Goal: Complete application form: Complete application form

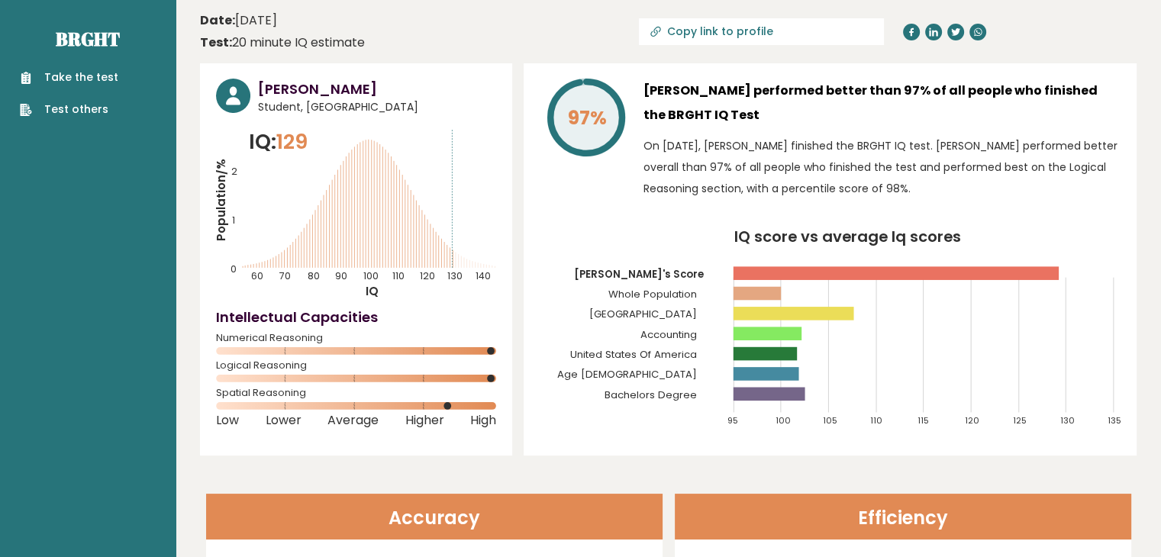
click at [107, 80] on link "Take the test" at bounding box center [69, 77] width 98 height 16
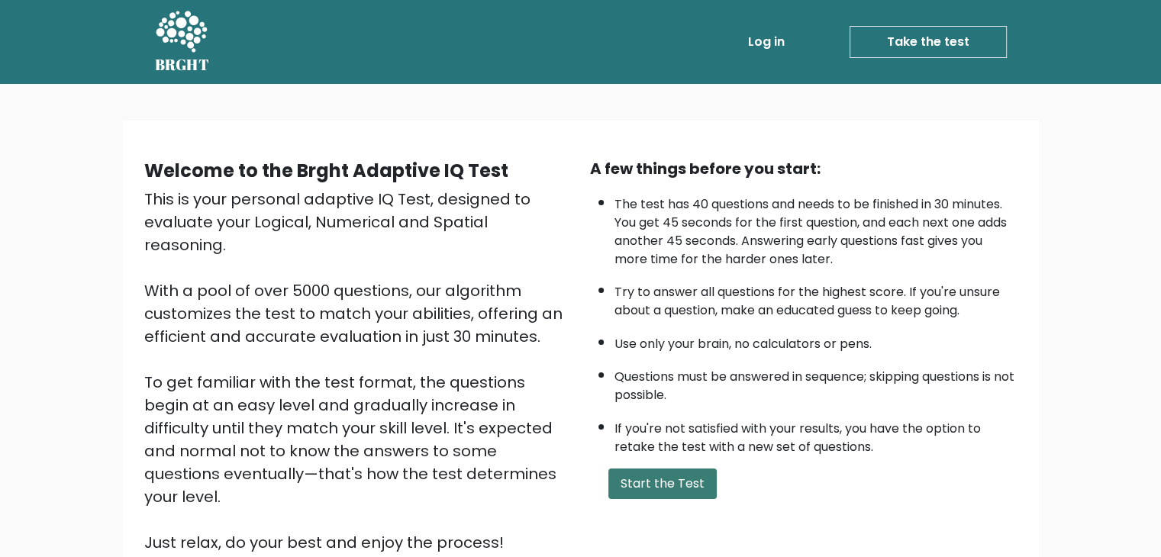
click at [669, 487] on button "Start the Test" at bounding box center [662, 484] width 108 height 31
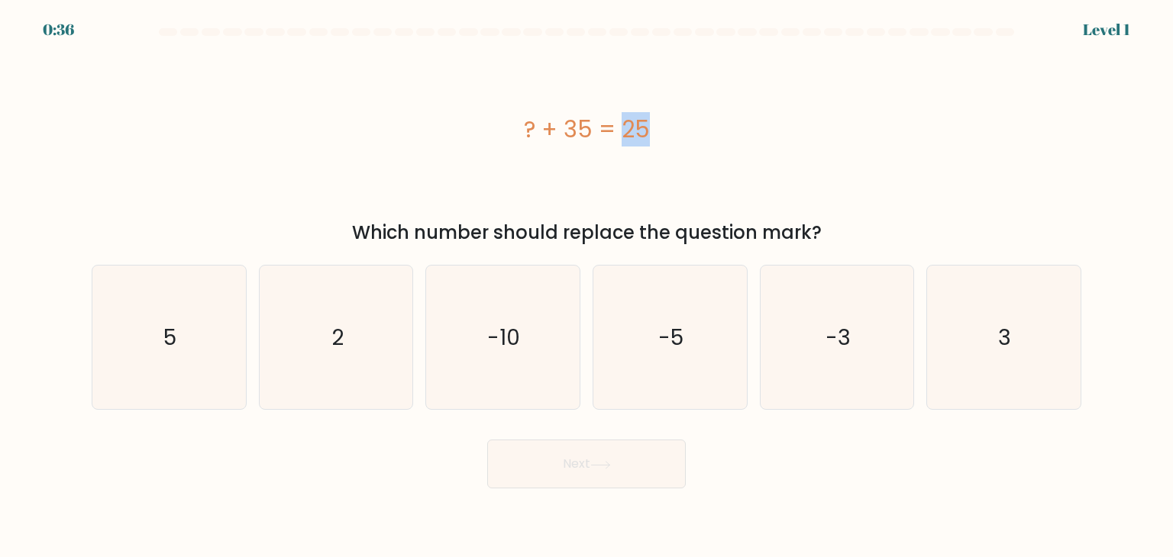
drag, startPoint x: 524, startPoint y: 136, endPoint x: 547, endPoint y: 135, distance: 23.7
click at [547, 135] on div "? + 35 = 25" at bounding box center [586, 129] width 989 height 34
click at [528, 132] on div "? + 35 = 25" at bounding box center [586, 129] width 989 height 34
drag, startPoint x: 571, startPoint y: 132, endPoint x: 582, endPoint y: 133, distance: 10.7
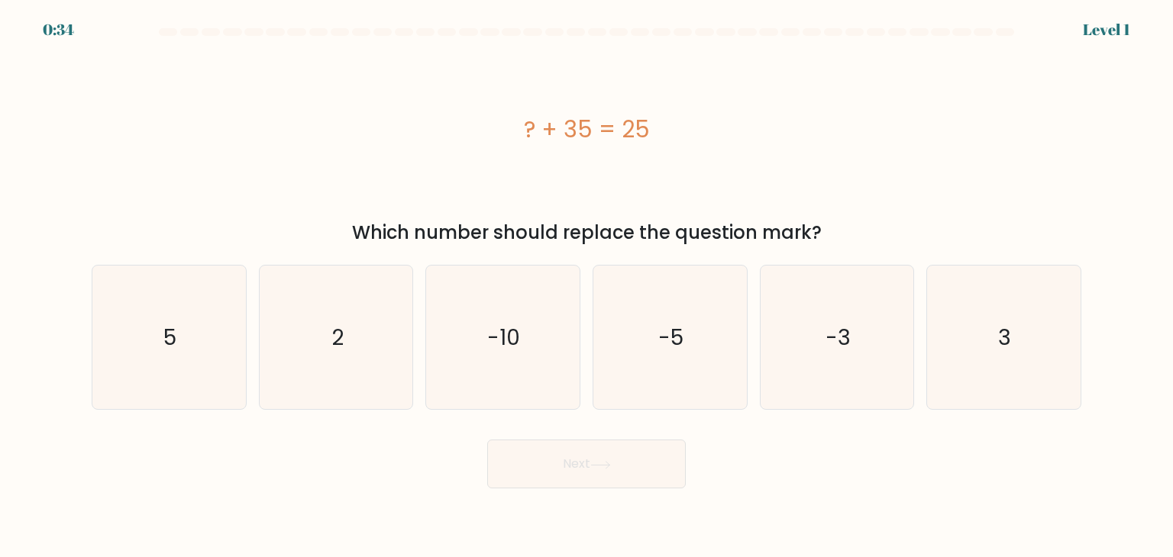
click at [582, 133] on div "? + 35 = 25" at bounding box center [586, 129] width 989 height 34
click at [583, 133] on div "? + 35 = 25" at bounding box center [586, 129] width 989 height 34
click at [531, 347] on icon "-10" at bounding box center [503, 338] width 144 height 144
click at [586, 286] on input "c. -10" at bounding box center [586, 283] width 1 height 8
radio input "true"
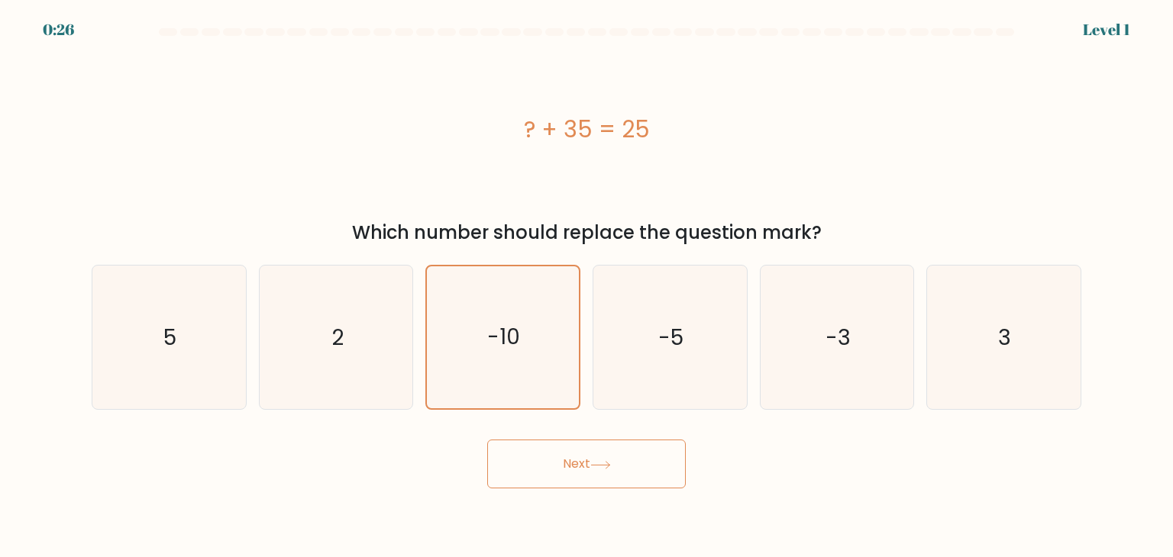
click at [576, 462] on button "Next" at bounding box center [586, 464] width 198 height 49
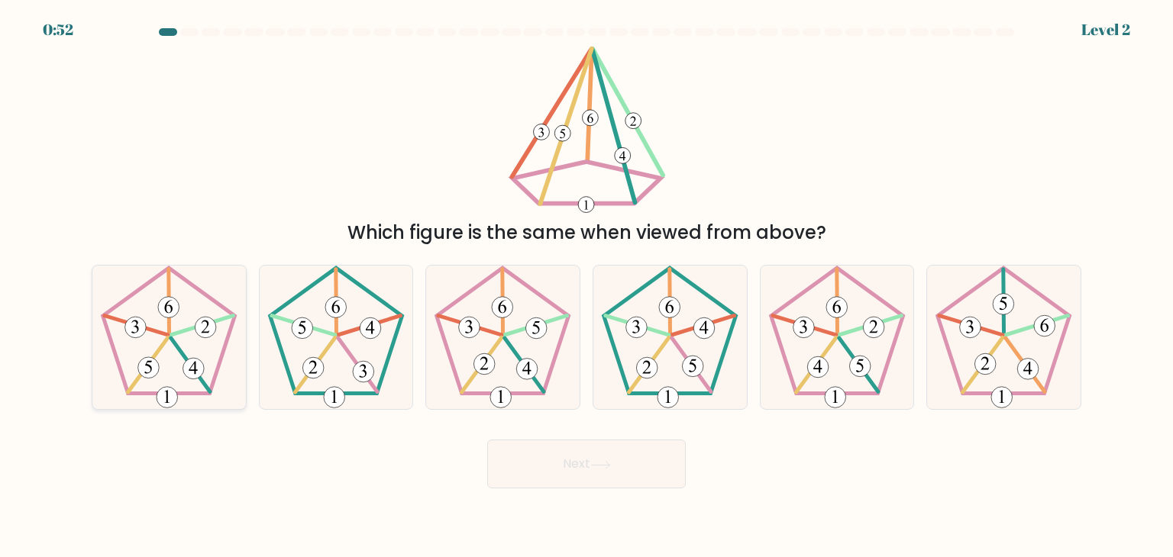
click at [169, 324] on 436 at bounding box center [169, 302] width 1 height 65
click at [586, 286] on input "a." at bounding box center [586, 283] width 1 height 8
radio input "true"
click at [615, 456] on button "Next" at bounding box center [586, 464] width 198 height 49
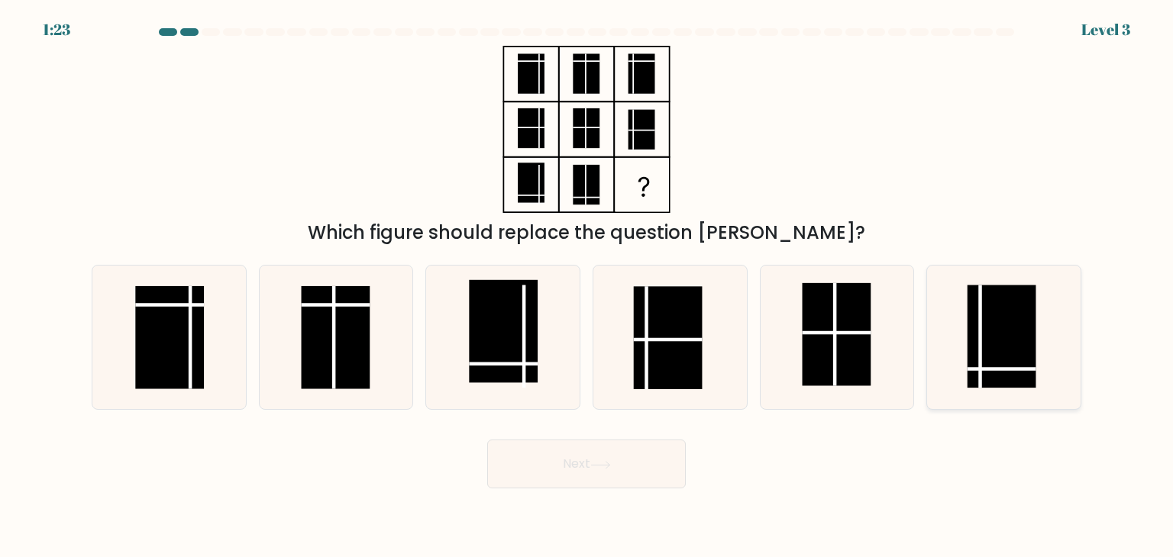
click at [992, 349] on rect at bounding box center [1001, 337] width 69 height 103
click at [587, 286] on input "f." at bounding box center [586, 283] width 1 height 8
radio input "true"
click at [657, 465] on button "Next" at bounding box center [586, 464] width 198 height 49
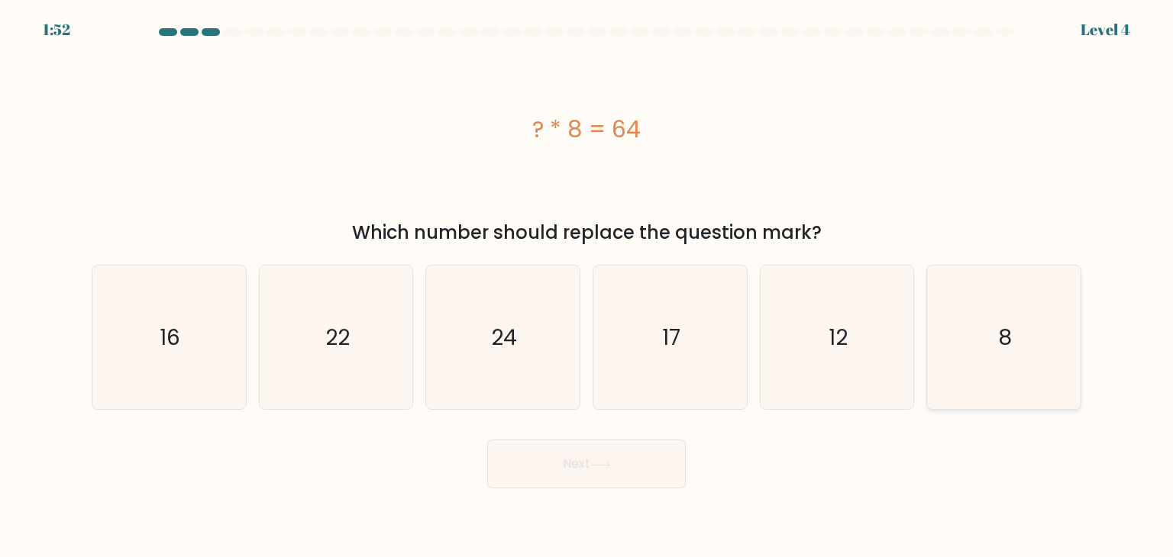
click at [1021, 373] on icon "8" at bounding box center [1003, 338] width 144 height 144
click at [587, 286] on input "f. 8" at bounding box center [586, 283] width 1 height 8
radio input "true"
click at [559, 453] on button "Next" at bounding box center [586, 464] width 198 height 49
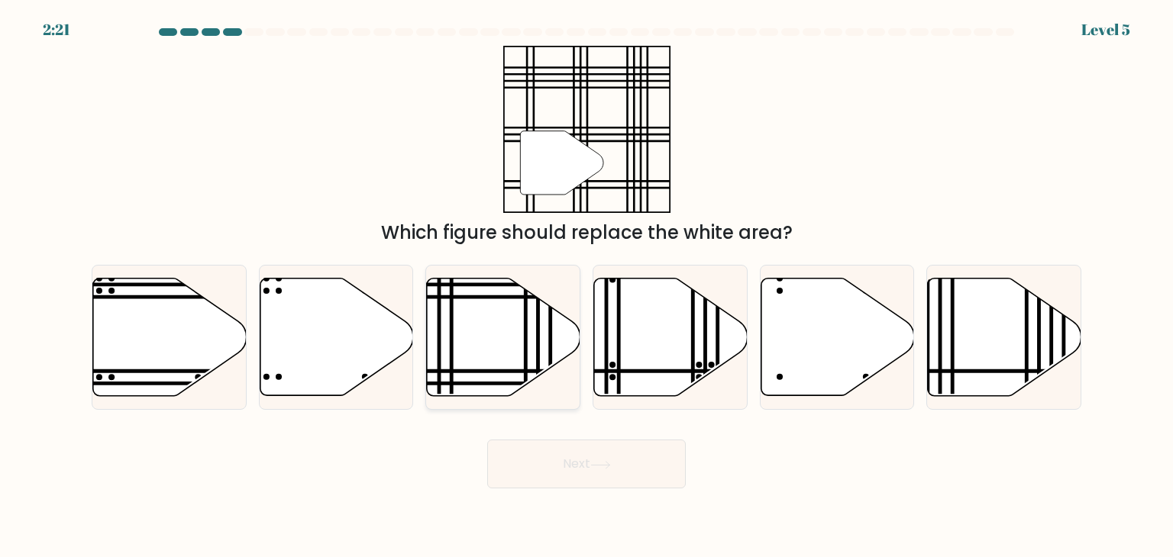
click at [531, 337] on icon at bounding box center [503, 338] width 153 height 118
click at [586, 286] on input "c." at bounding box center [586, 283] width 1 height 8
radio input "true"
click at [585, 465] on button "Next" at bounding box center [586, 464] width 198 height 49
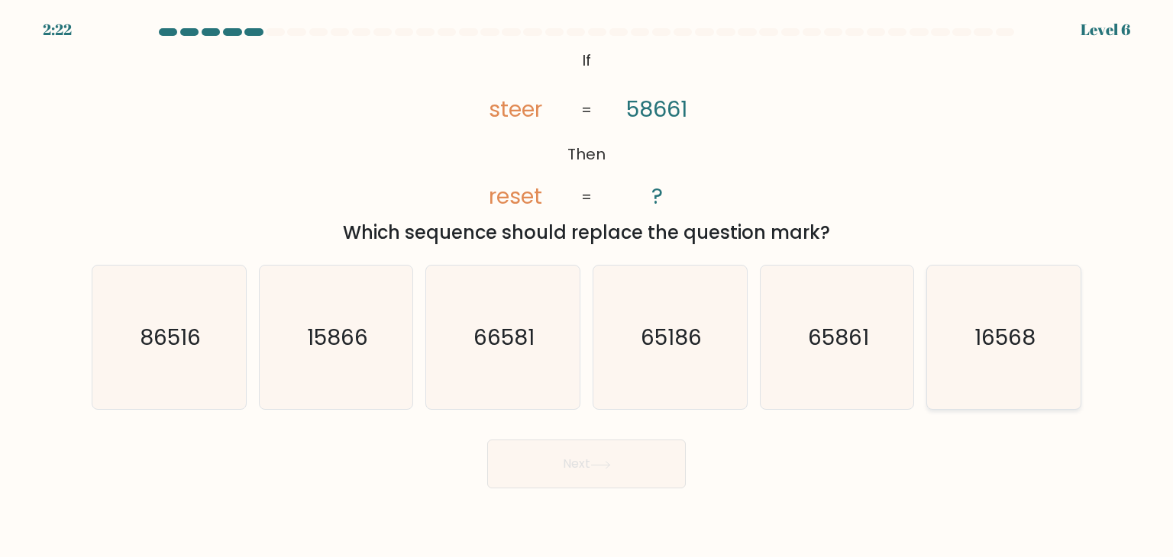
click at [1065, 360] on icon "16568" at bounding box center [1003, 338] width 144 height 144
click at [587, 286] on input "f. 16568" at bounding box center [586, 283] width 1 height 8
radio input "true"
click at [574, 444] on button "Next" at bounding box center [586, 464] width 198 height 49
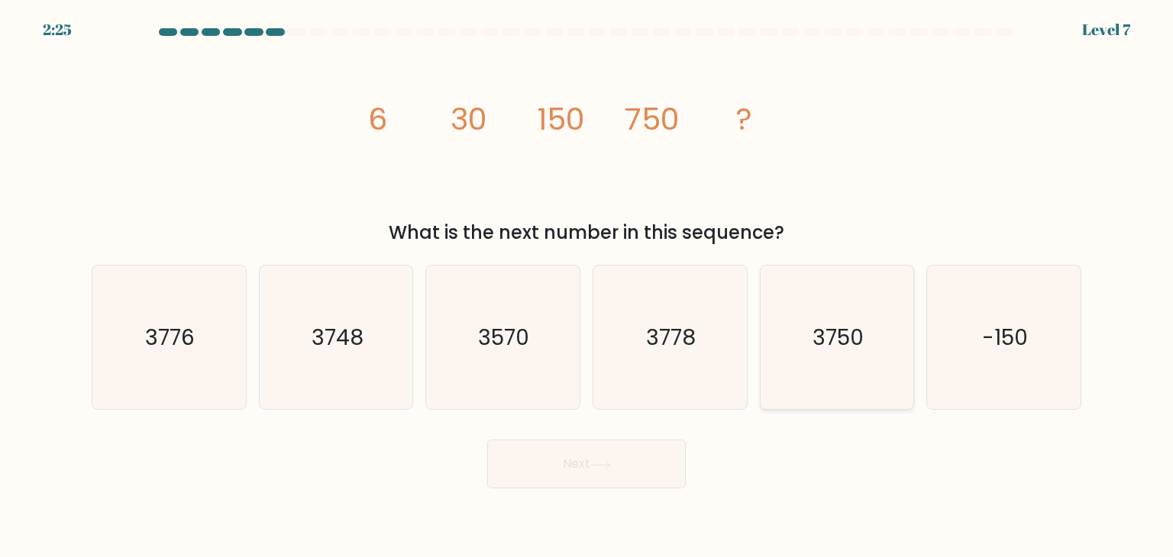
click at [820, 361] on icon "3750" at bounding box center [837, 338] width 144 height 144
click at [587, 286] on input "e. 3750" at bounding box center [586, 283] width 1 height 8
radio input "true"
click at [579, 469] on button "Next" at bounding box center [586, 464] width 198 height 49
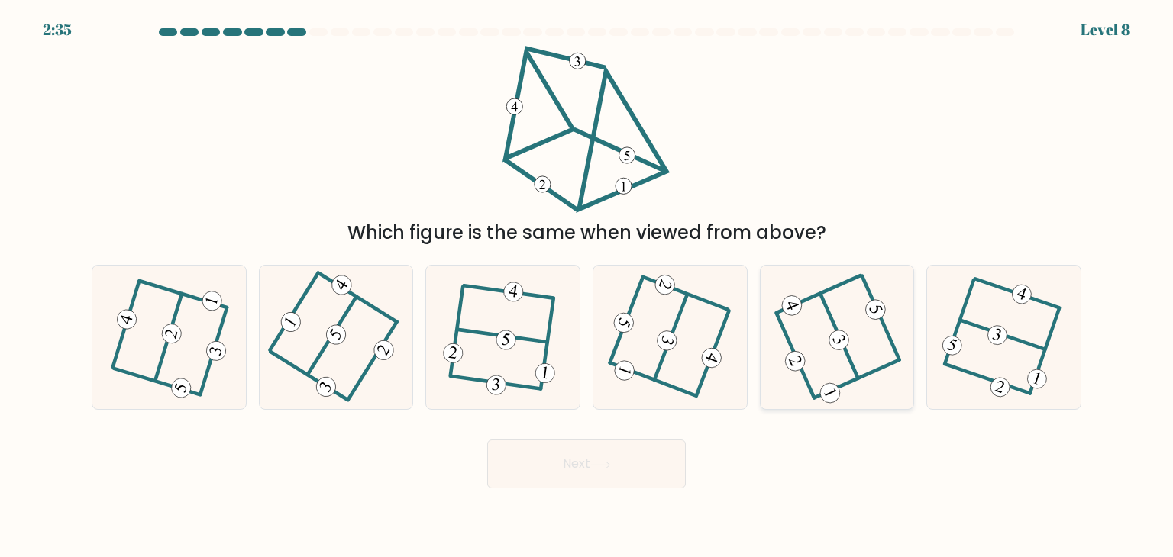
click at [854, 316] on icon at bounding box center [836, 337] width 115 height 115
click at [587, 286] on input "e." at bounding box center [586, 283] width 1 height 8
radio input "true"
click at [557, 495] on body "2:34 Level 8" at bounding box center [586, 278] width 1173 height 557
click at [561, 475] on button "Next" at bounding box center [586, 464] width 198 height 49
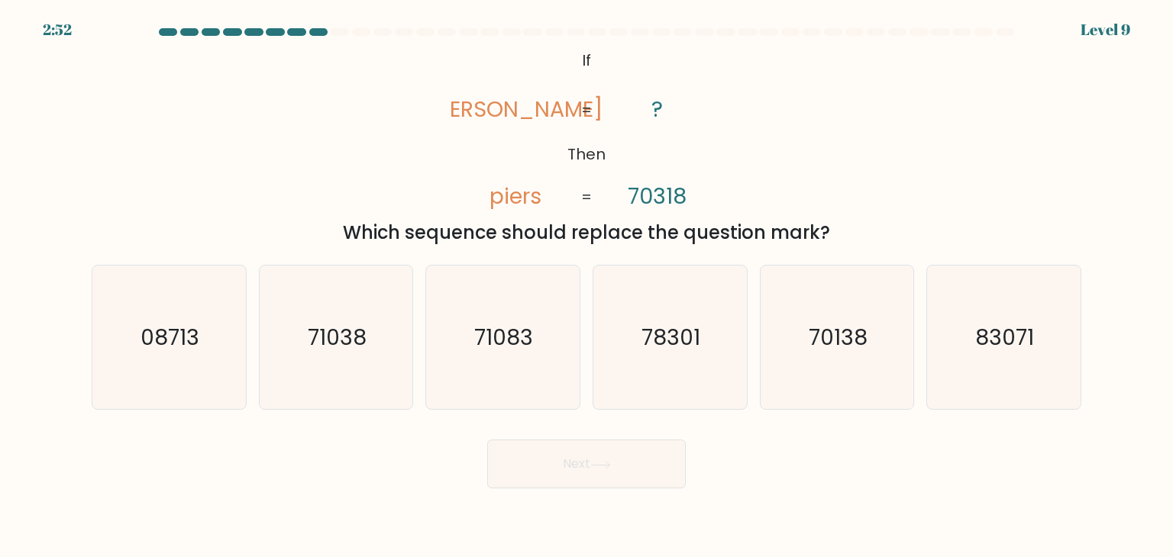
click at [668, 194] on tspan "70318" at bounding box center [657, 196] width 59 height 31
click at [669, 193] on tspan "70318" at bounding box center [657, 196] width 59 height 31
click at [669, 192] on tspan "70318" at bounding box center [657, 196] width 59 height 31
click at [369, 374] on icon "71038" at bounding box center [336, 338] width 144 height 144
click at [586, 286] on input "b. 71038" at bounding box center [586, 283] width 1 height 8
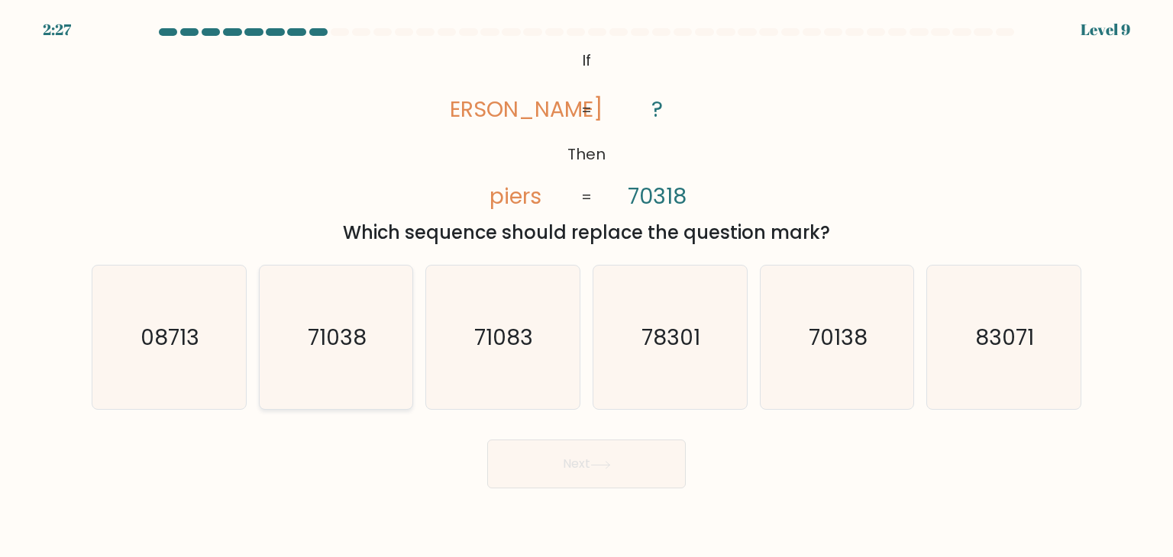
radio input "true"
click at [571, 471] on button "Next" at bounding box center [586, 464] width 198 height 49
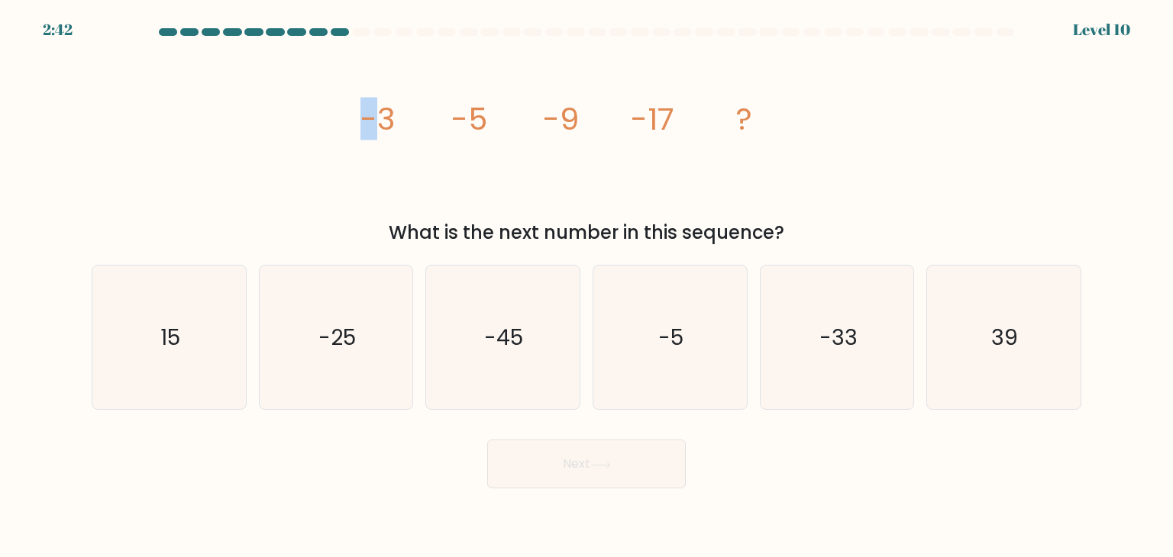
drag, startPoint x: 305, startPoint y: 113, endPoint x: 394, endPoint y: 118, distance: 89.4
click at [380, 120] on div "image/svg+xml -3 -5 -9 -17 ? What is the next number in this sequence?" at bounding box center [586, 146] width 1008 height 201
drag, startPoint x: 460, startPoint y: 118, endPoint x: 498, endPoint y: 118, distance: 38.2
click at [485, 118] on tspan "-5" at bounding box center [469, 119] width 36 height 43
drag, startPoint x: 563, startPoint y: 117, endPoint x: 590, endPoint y: 120, distance: 26.9
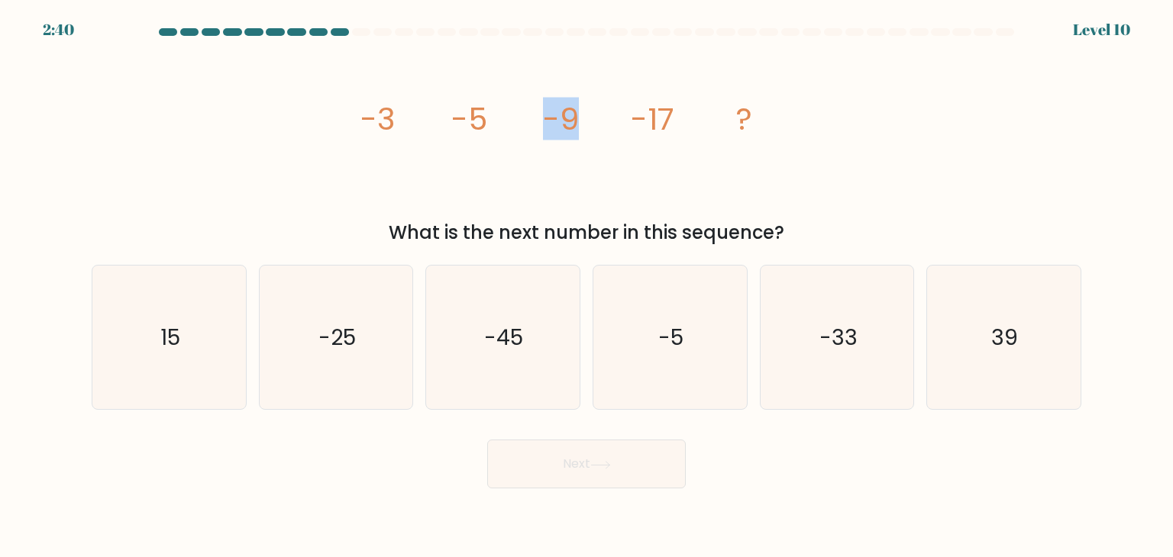
click at [589, 120] on icon "image/svg+xml -3 -5 -9 -17 ?" at bounding box center [586, 129] width 458 height 167
drag, startPoint x: 623, startPoint y: 120, endPoint x: 670, endPoint y: 121, distance: 47.4
click at [670, 121] on icon "image/svg+xml -3 -5 -9 -17 ?" at bounding box center [586, 129] width 458 height 167
click at [756, 126] on icon "image/svg+xml -3 -5 -9 -17 ?" at bounding box center [586, 129] width 458 height 167
drag, startPoint x: 477, startPoint y: 232, endPoint x: 775, endPoint y: 239, distance: 297.8
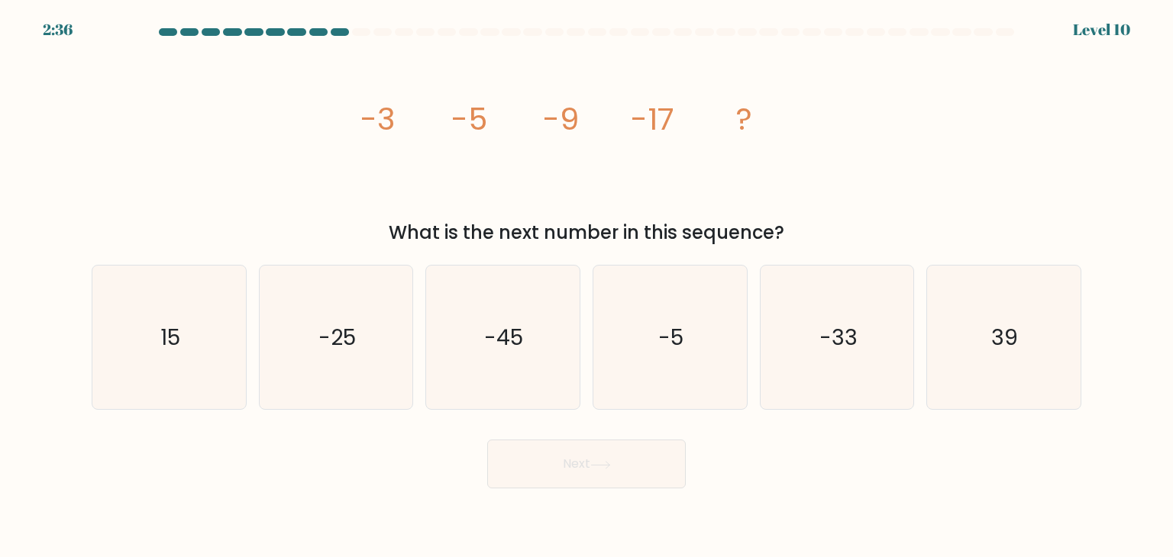
click at [775, 239] on div "What is the next number in this sequence?" at bounding box center [586, 232] width 971 height 27
click at [183, 257] on div "a. 15 b. -25" at bounding box center [587, 331] width 1002 height 157
click at [858, 334] on icon "-33" at bounding box center [837, 338] width 144 height 144
click at [587, 286] on input "e. -33" at bounding box center [586, 283] width 1 height 8
radio input "true"
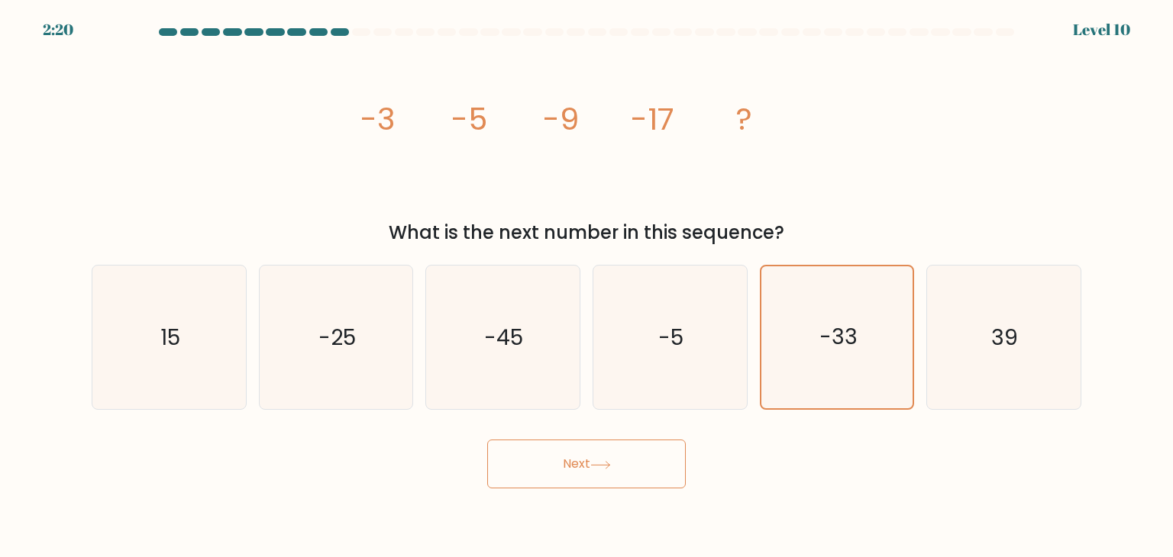
click at [634, 466] on button "Next" at bounding box center [586, 464] width 198 height 49
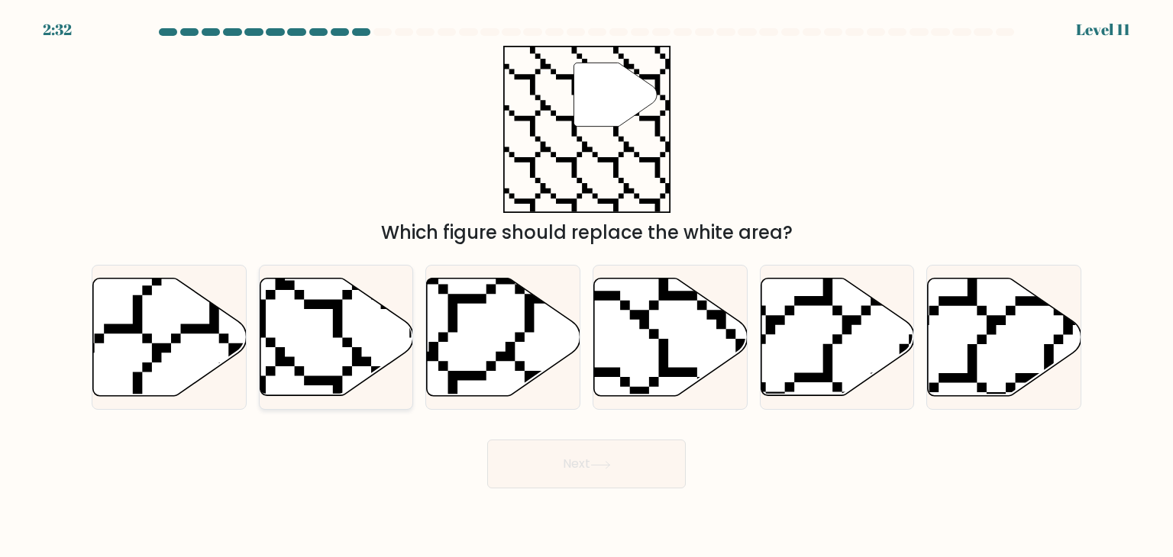
click at [302, 323] on icon at bounding box center [336, 338] width 153 height 118
click at [586, 286] on input "b." at bounding box center [586, 283] width 1 height 8
radio input "true"
click at [582, 461] on button "Next" at bounding box center [586, 464] width 198 height 49
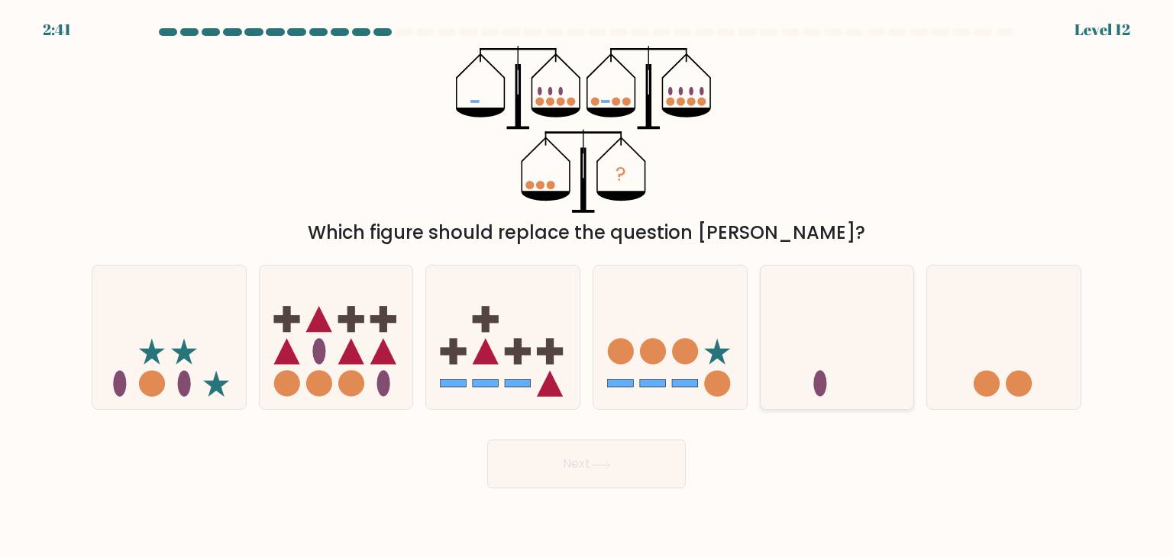
click at [855, 331] on icon at bounding box center [836, 337] width 153 height 127
click at [587, 286] on input "e." at bounding box center [586, 283] width 1 height 8
radio input "true"
click at [677, 453] on button "Next" at bounding box center [586, 464] width 198 height 49
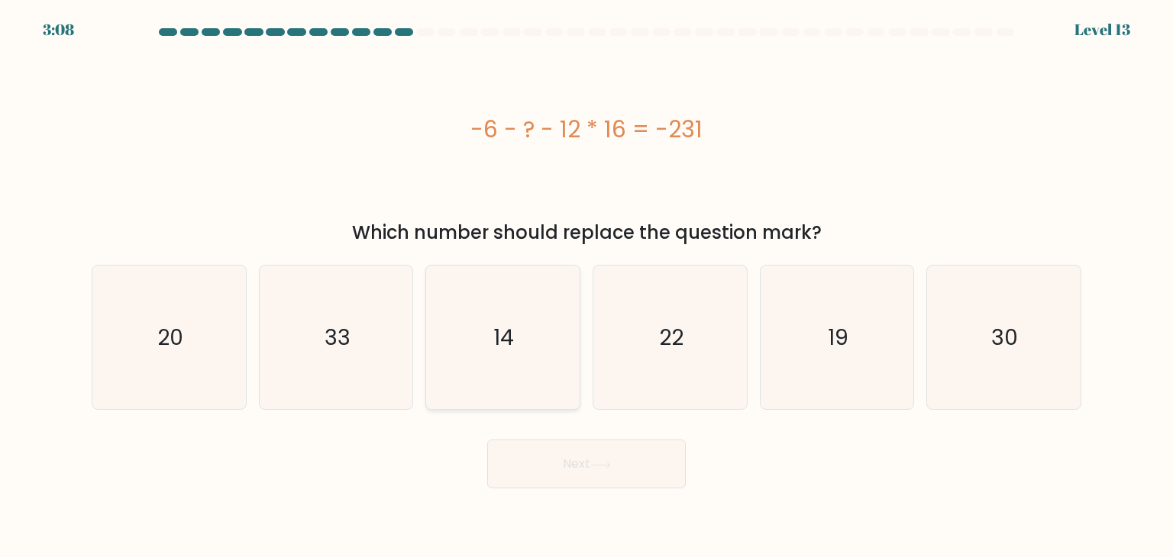
click at [528, 385] on icon "14" at bounding box center [503, 338] width 144 height 144
click at [586, 286] on input "c. 14" at bounding box center [586, 283] width 1 height 8
radio input "true"
click at [528, 455] on button "Next" at bounding box center [586, 464] width 198 height 49
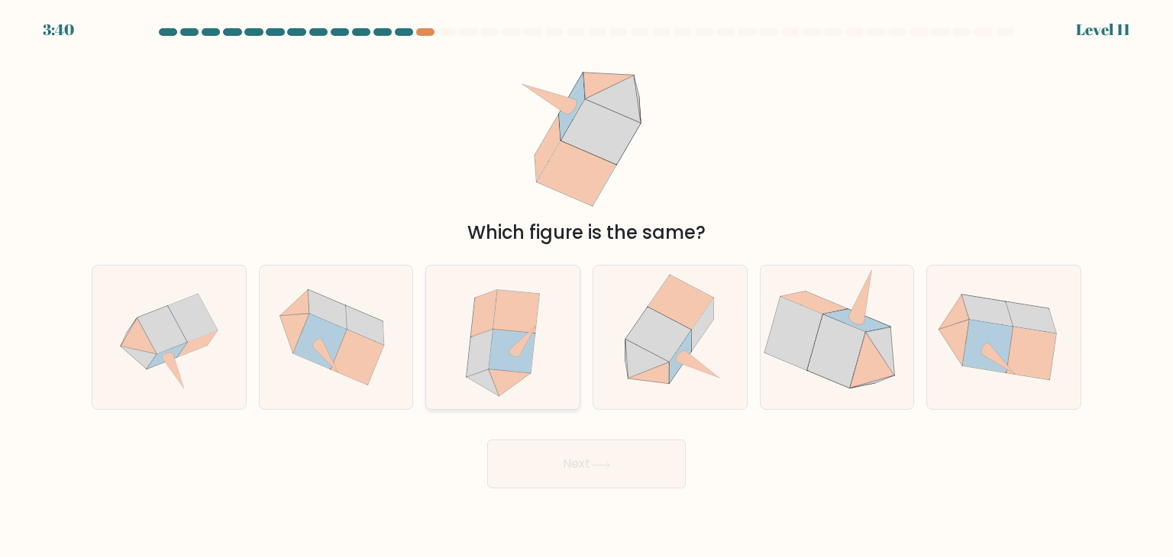
click at [529, 355] on icon at bounding box center [512, 352] width 47 height 44
click at [586, 286] on input "c." at bounding box center [586, 283] width 1 height 8
radio input "true"
click at [635, 470] on button "Next" at bounding box center [586, 464] width 198 height 49
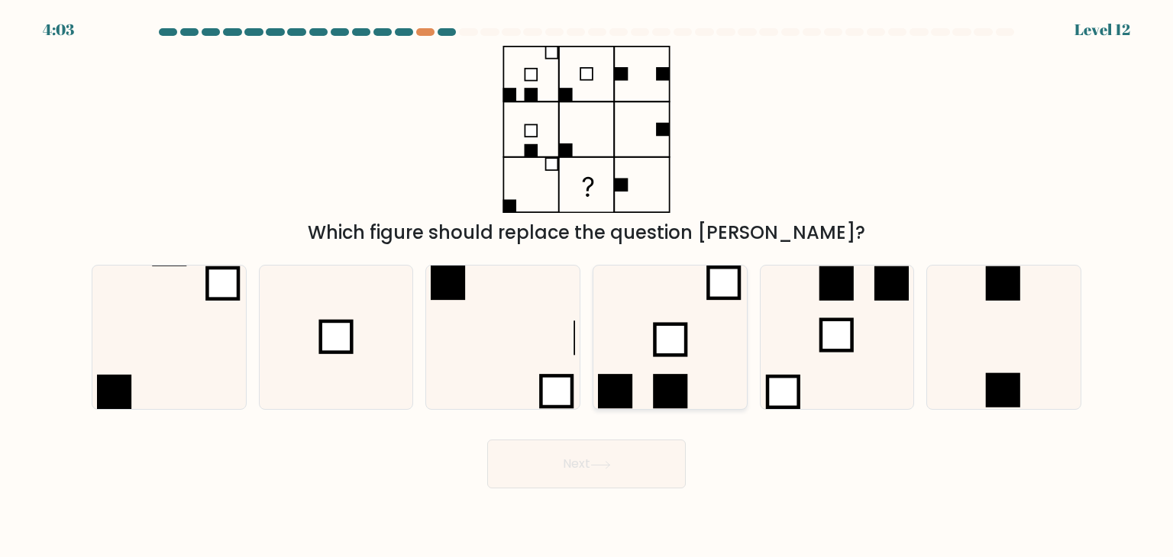
click at [644, 353] on icon at bounding box center [670, 338] width 144 height 144
click at [587, 286] on input "d." at bounding box center [586, 283] width 1 height 8
radio input "true"
click at [622, 448] on button "Next" at bounding box center [586, 464] width 198 height 49
click at [645, 473] on button "Next" at bounding box center [586, 464] width 198 height 49
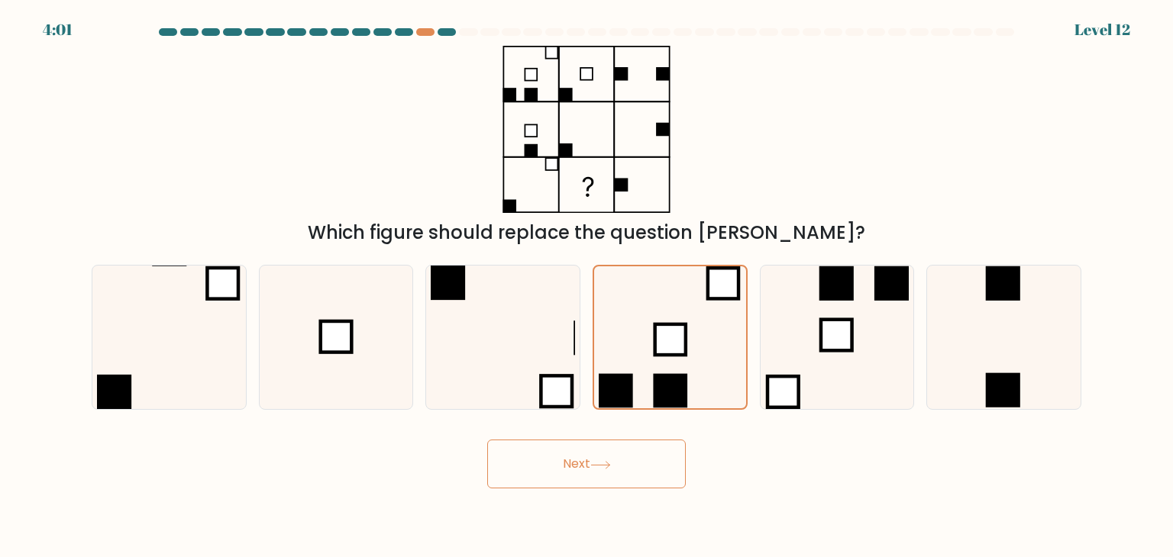
click at [605, 461] on icon at bounding box center [600, 465] width 21 height 8
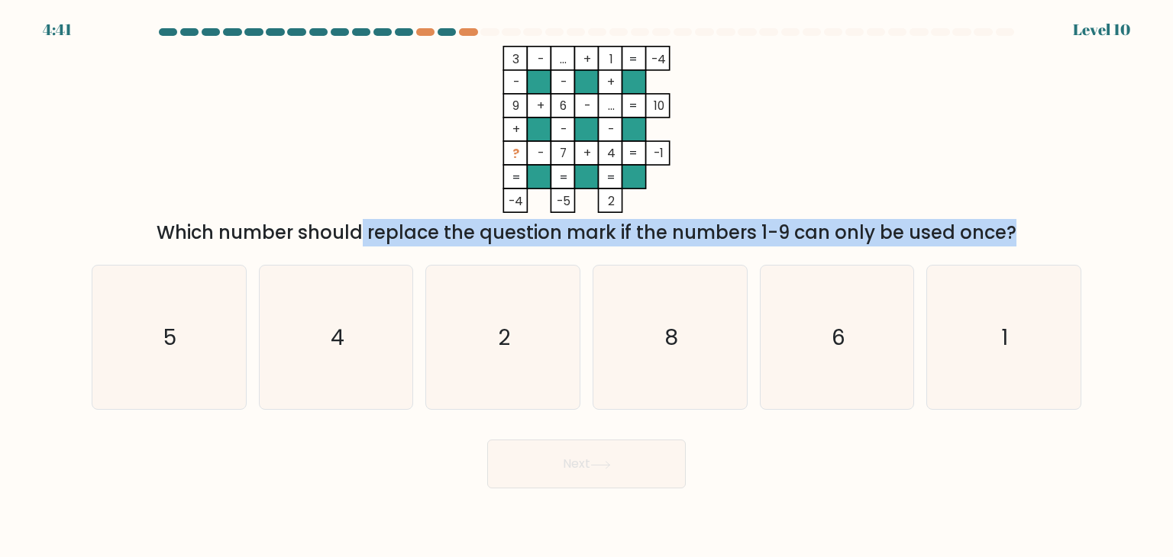
drag, startPoint x: 232, startPoint y: 232, endPoint x: 870, endPoint y: 237, distance: 637.5
click at [870, 237] on div "Which number should replace the question mark if the numbers 1-9 can only be us…" at bounding box center [586, 232] width 971 height 27
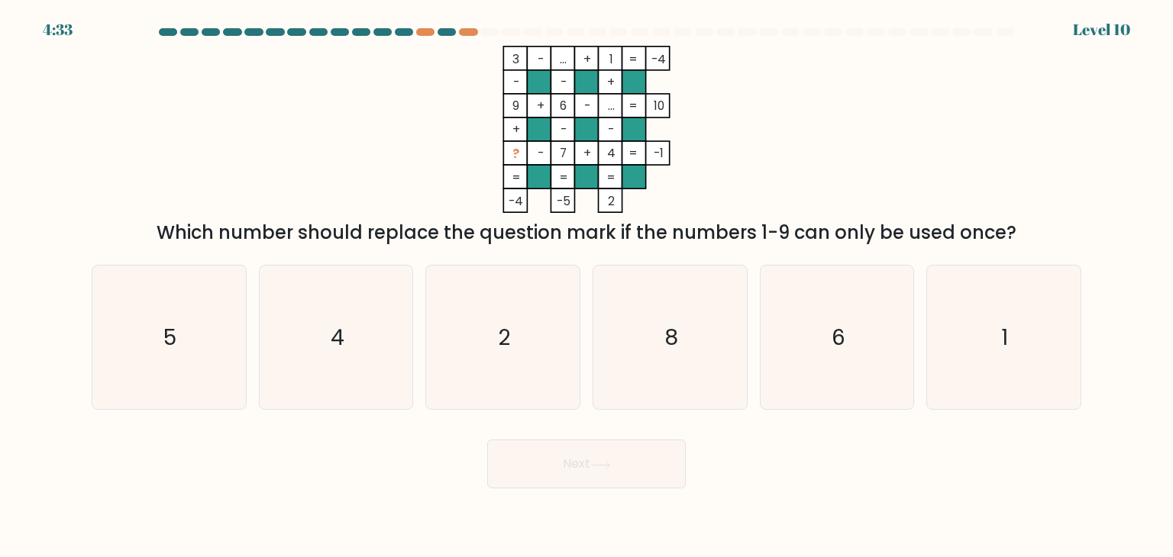
click at [617, 95] on rect at bounding box center [611, 106] width 24 height 24
click at [516, 156] on tspan "?" at bounding box center [515, 154] width 7 height 16
click at [578, 316] on div "2" at bounding box center [502, 337] width 155 height 145
click at [586, 286] on input "c. 2" at bounding box center [586, 283] width 1 height 8
radio input "true"
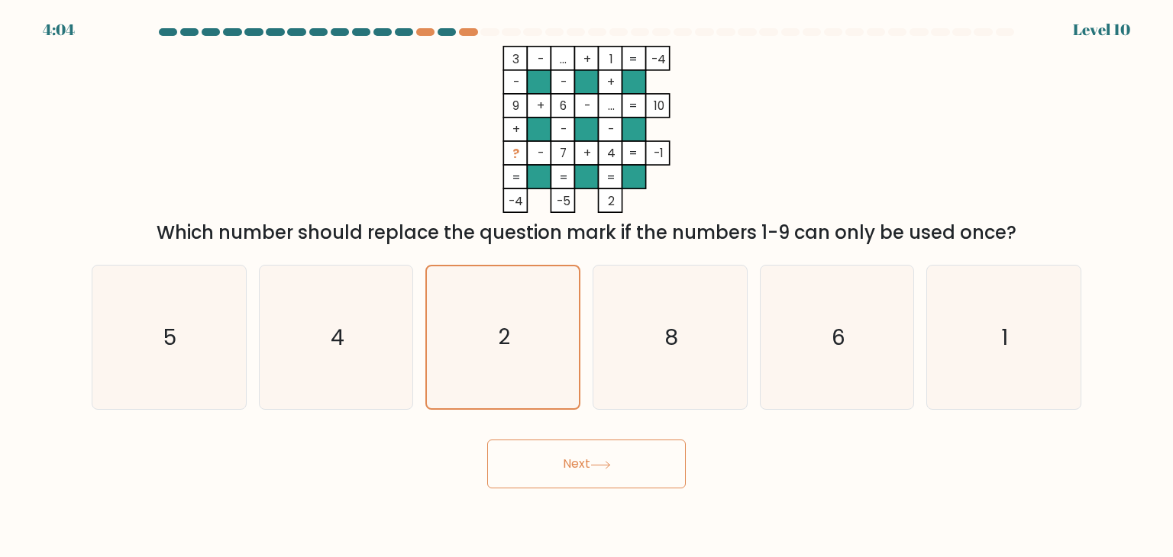
click at [632, 489] on body "4:04 Level 10" at bounding box center [586, 278] width 1173 height 557
click at [626, 477] on button "Next" at bounding box center [586, 464] width 198 height 49
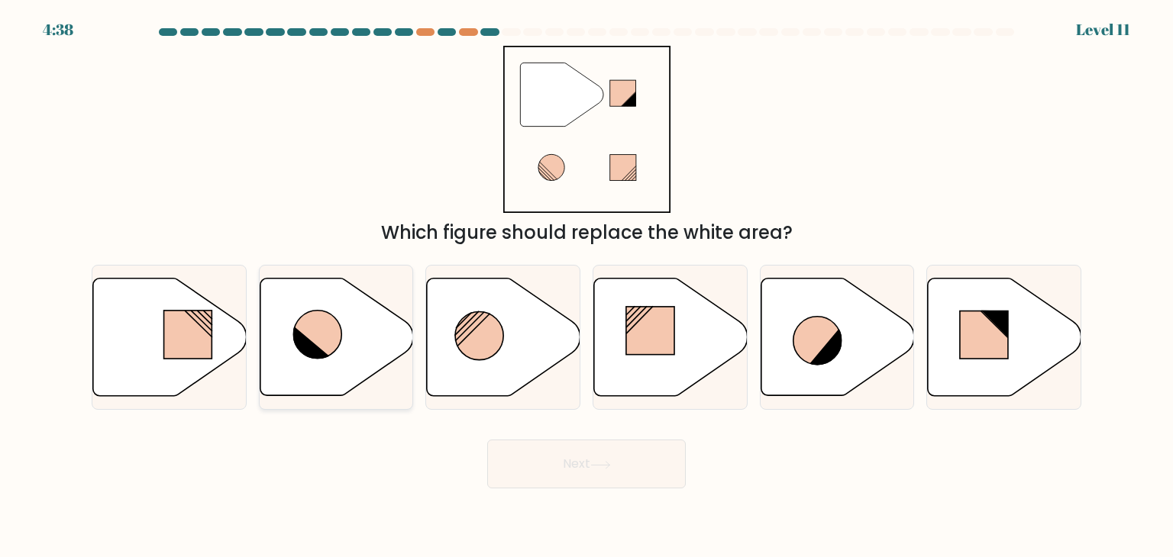
click at [352, 328] on icon at bounding box center [336, 338] width 153 height 118
click at [586, 286] on input "b." at bounding box center [586, 283] width 1 height 8
radio input "true"
click at [571, 473] on button "Next" at bounding box center [586, 464] width 198 height 49
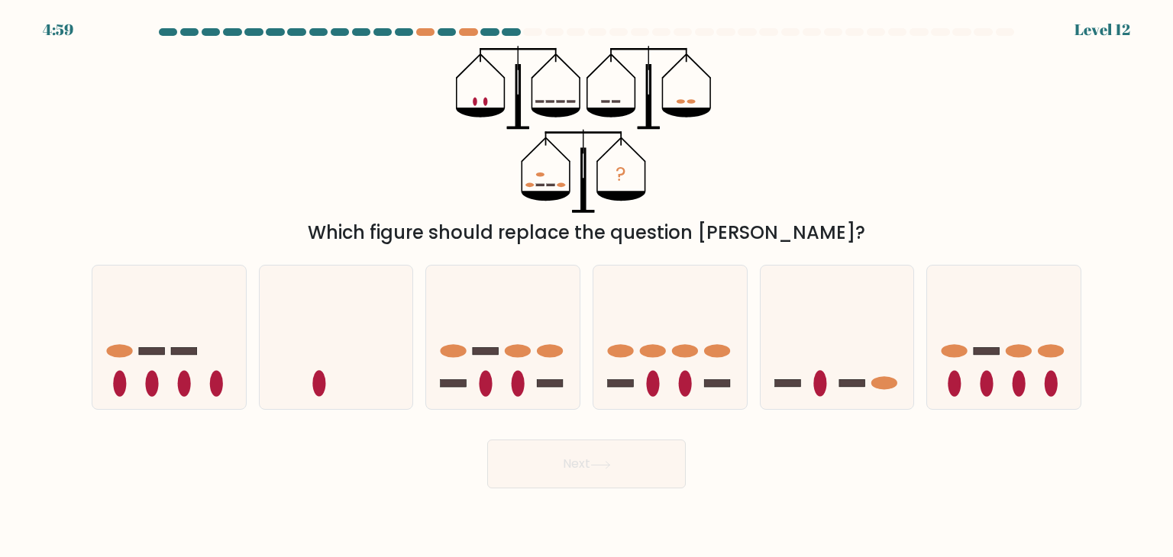
click at [254, 153] on div "? Which figure should replace the question mark?" at bounding box center [586, 146] width 1008 height 201
click at [315, 331] on icon at bounding box center [336, 337] width 153 height 127
click at [586, 286] on input "b." at bounding box center [586, 283] width 1 height 8
radio input "true"
click at [898, 367] on icon at bounding box center [836, 337] width 153 height 127
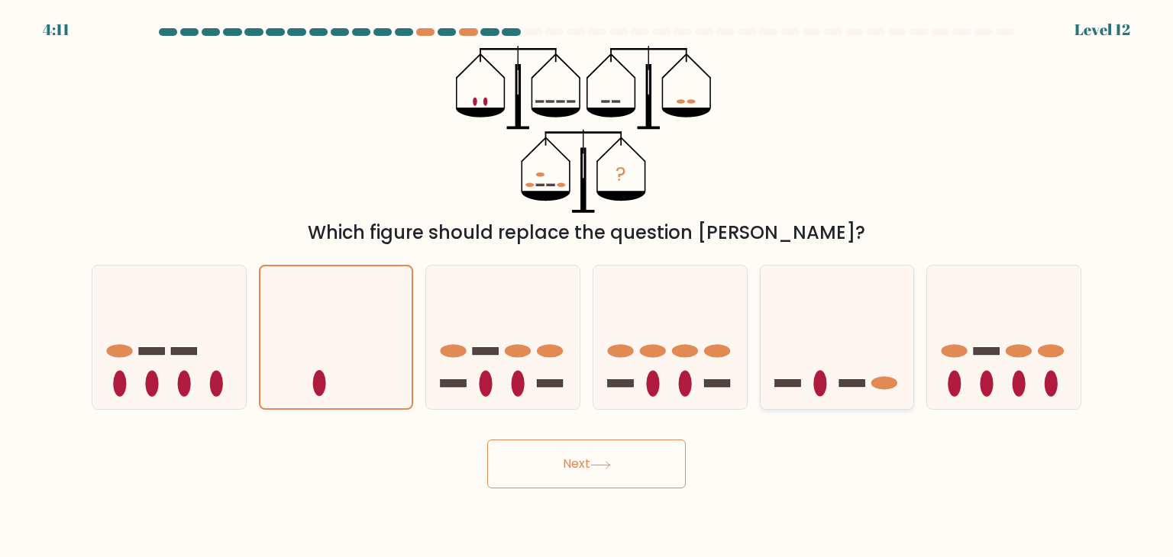
click at [587, 286] on input "e." at bounding box center [586, 283] width 1 height 8
radio input "true"
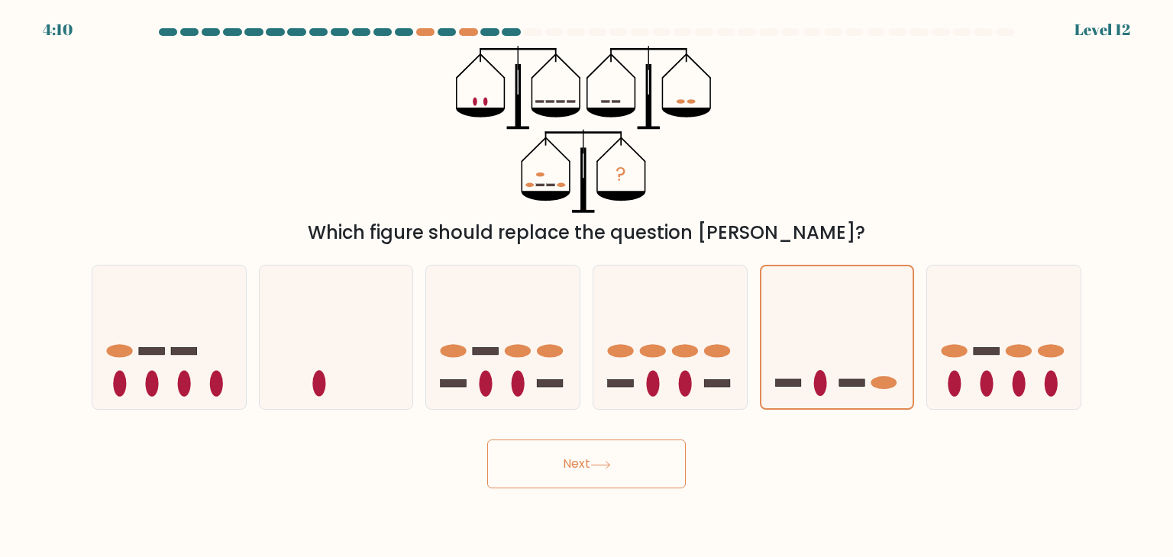
click at [572, 469] on button "Next" at bounding box center [586, 464] width 198 height 49
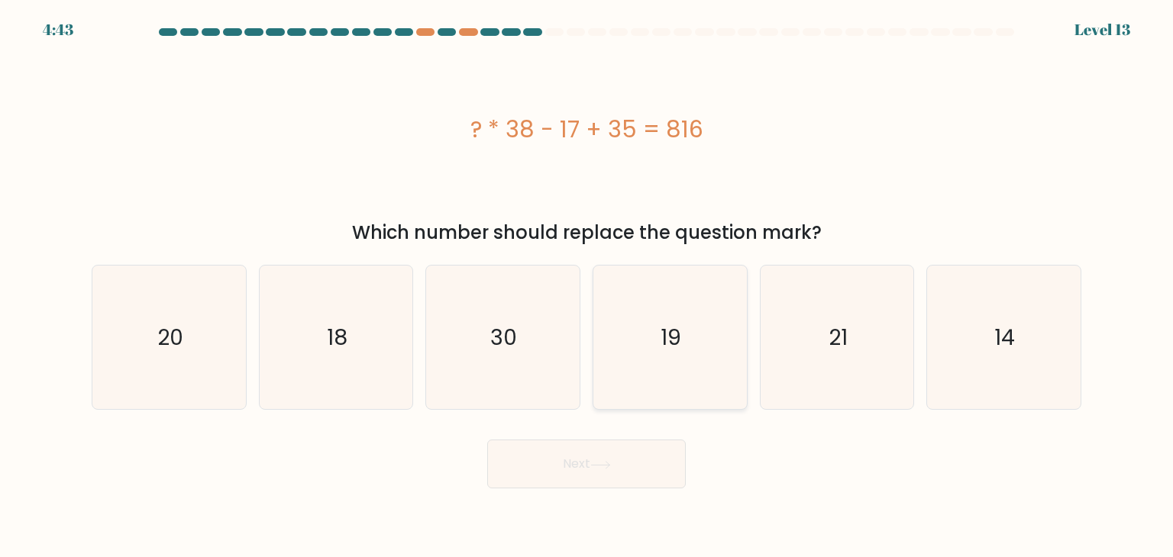
click at [660, 332] on icon "19" at bounding box center [670, 338] width 144 height 144
click at [587, 286] on input "d. 19" at bounding box center [586, 283] width 1 height 8
radio input "true"
click at [590, 470] on button "Next" at bounding box center [586, 464] width 198 height 49
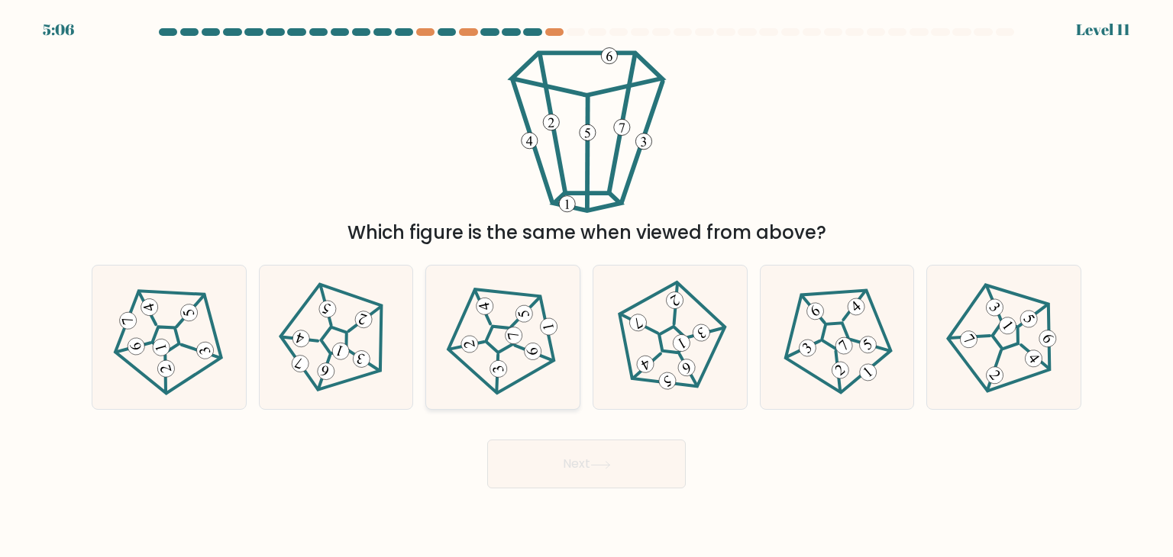
click at [525, 362] on icon at bounding box center [502, 337] width 115 height 115
click at [586, 286] on input "c." at bounding box center [586, 283] width 1 height 8
radio input "true"
click at [574, 457] on button "Next" at bounding box center [586, 464] width 198 height 49
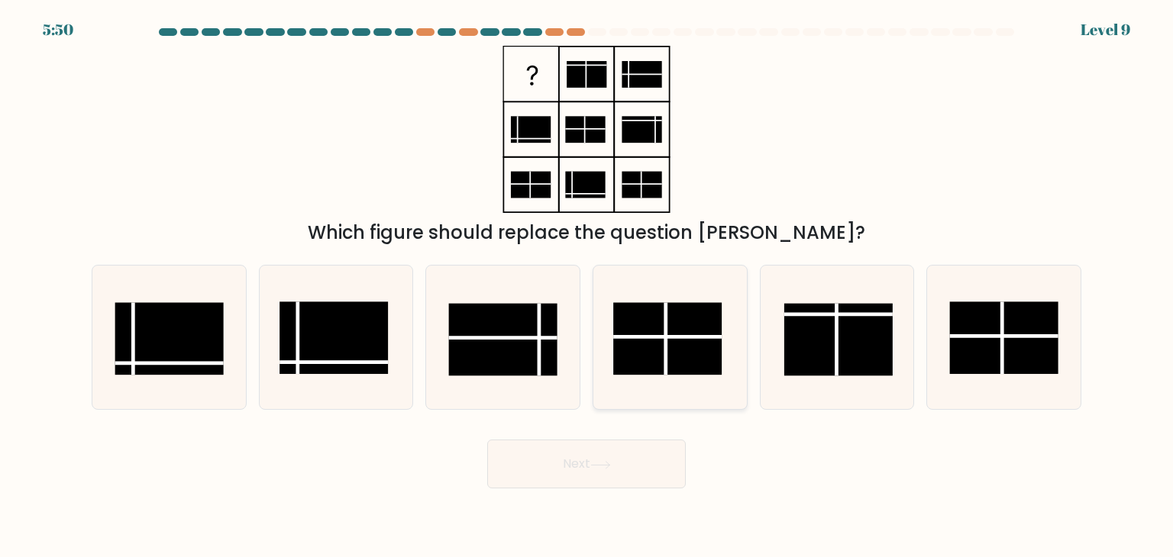
click at [647, 366] on rect at bounding box center [667, 339] width 108 height 73
click at [587, 286] on input "d." at bounding box center [586, 283] width 1 height 8
radio input "true"
drag, startPoint x: 584, startPoint y: 491, endPoint x: 584, endPoint y: 471, distance: 19.8
click at [584, 490] on body "5:50 Level 9" at bounding box center [586, 278] width 1173 height 557
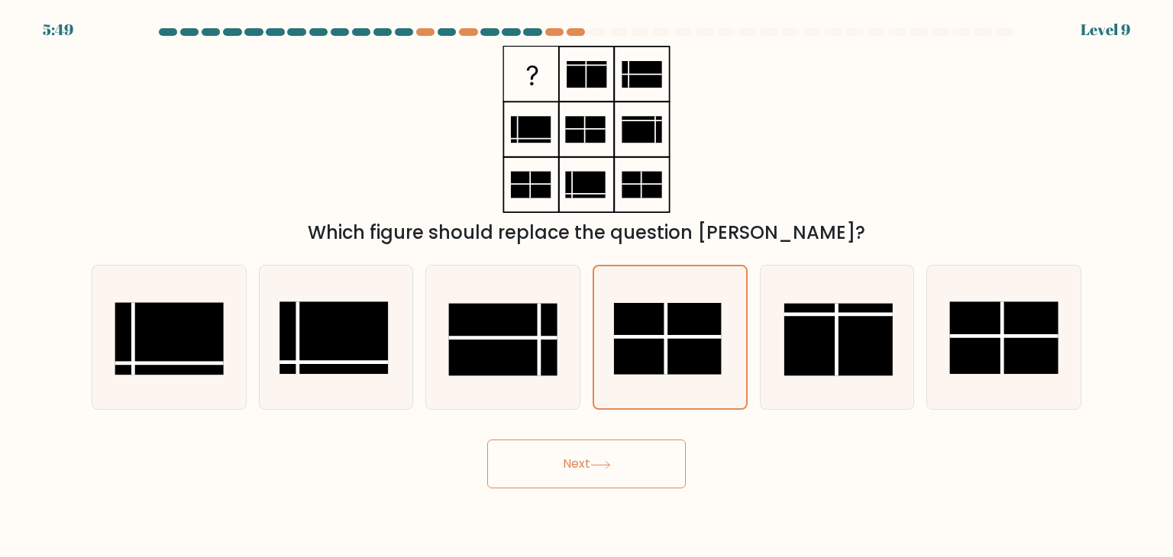
click at [586, 454] on button "Next" at bounding box center [586, 464] width 198 height 49
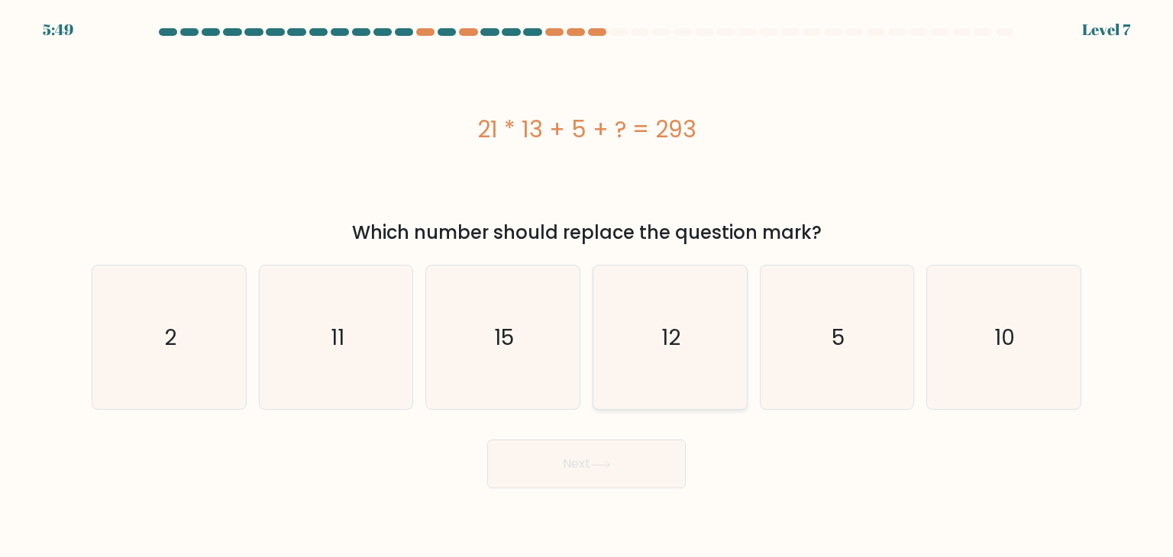
click at [680, 318] on icon "12" at bounding box center [670, 338] width 144 height 144
click at [587, 286] on input "d. 12" at bounding box center [586, 283] width 1 height 8
radio input "true"
click at [614, 421] on form "a. 2" at bounding box center [586, 258] width 1173 height 460
click at [626, 468] on button "Next" at bounding box center [586, 464] width 198 height 49
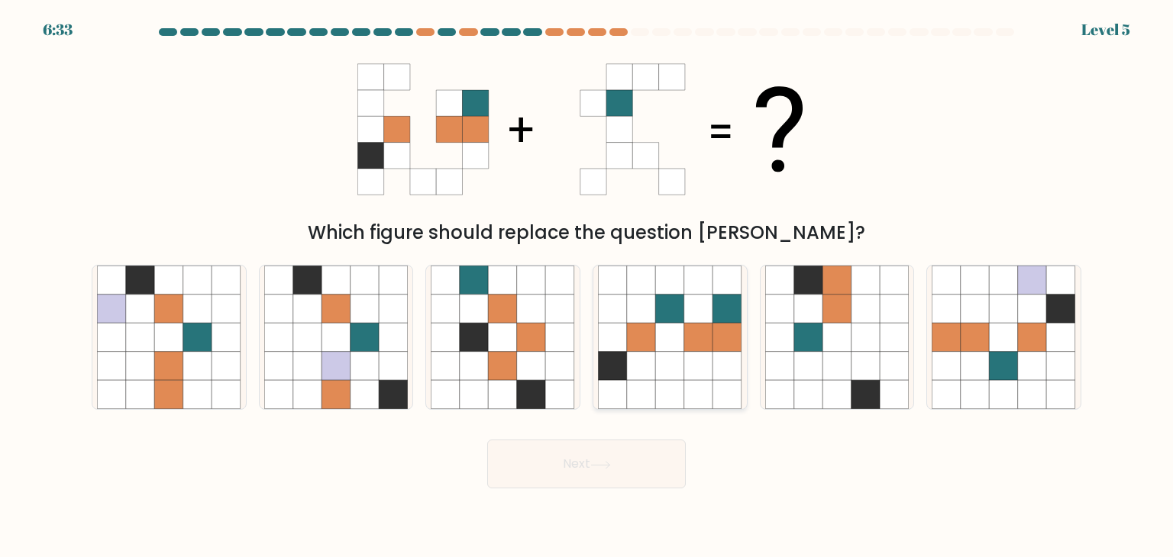
click at [647, 356] on icon at bounding box center [641, 366] width 29 height 29
click at [587, 286] on input "d." at bounding box center [586, 283] width 1 height 8
radio input "true"
click at [635, 451] on button "Next" at bounding box center [586, 464] width 198 height 49
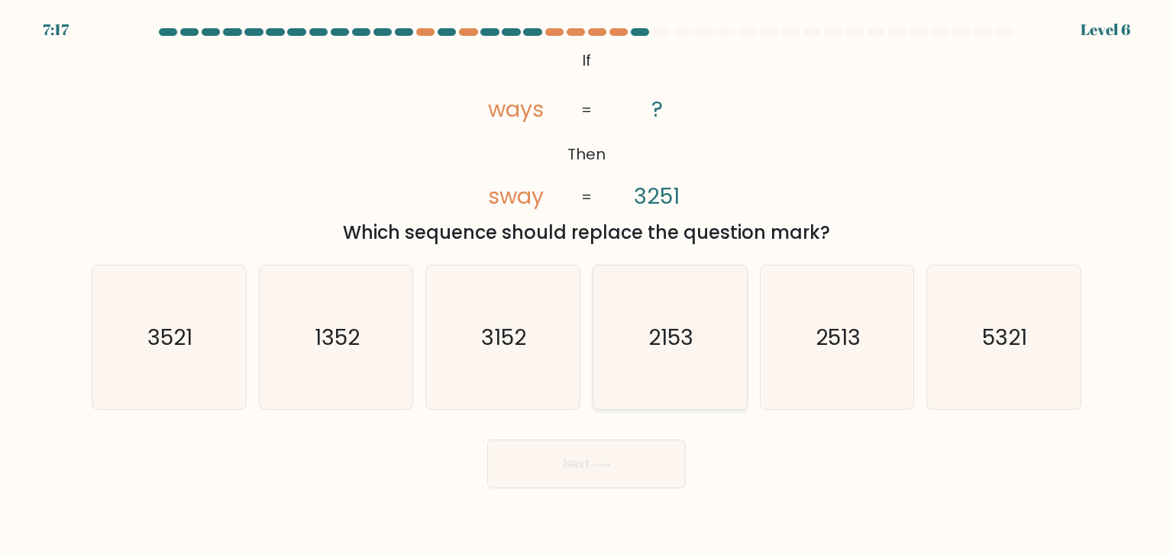
click at [663, 357] on icon "2153" at bounding box center [670, 338] width 144 height 144
click at [587, 286] on input "d. 2153" at bounding box center [586, 283] width 1 height 8
radio input "true"
drag, startPoint x: 627, startPoint y: 453, endPoint x: 647, endPoint y: 368, distance: 88.0
click at [628, 453] on button "Next" at bounding box center [586, 464] width 198 height 49
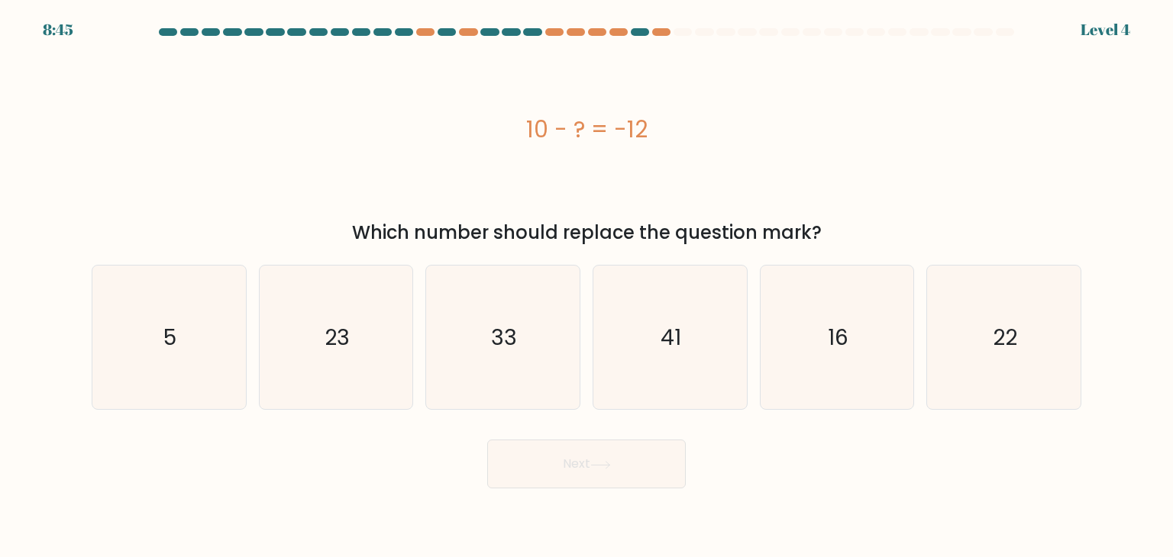
click at [650, 362] on icon "41" at bounding box center [670, 338] width 144 height 144
click at [587, 286] on input "d. 41" at bounding box center [586, 283] width 1 height 8
radio input "true"
click at [635, 472] on button "Next" at bounding box center [586, 464] width 198 height 49
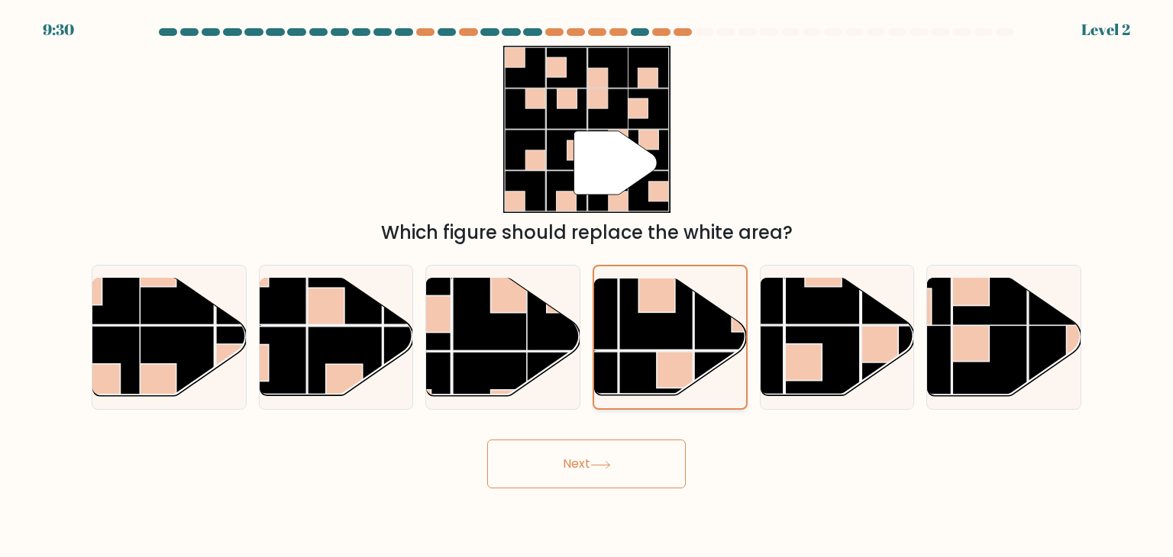
drag, startPoint x: 621, startPoint y: 499, endPoint x: 639, endPoint y: 398, distance: 102.3
click at [623, 495] on body "9:30 Level 2" at bounding box center [586, 278] width 1173 height 557
click at [629, 468] on button "Next" at bounding box center [586, 464] width 198 height 49
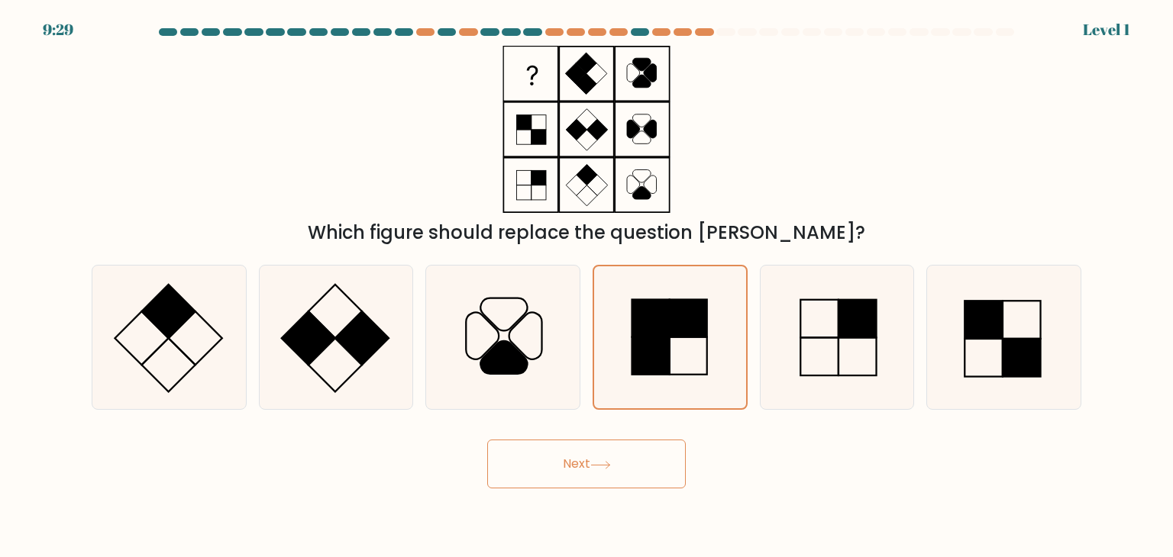
click at [644, 467] on button "Next" at bounding box center [586, 464] width 198 height 49
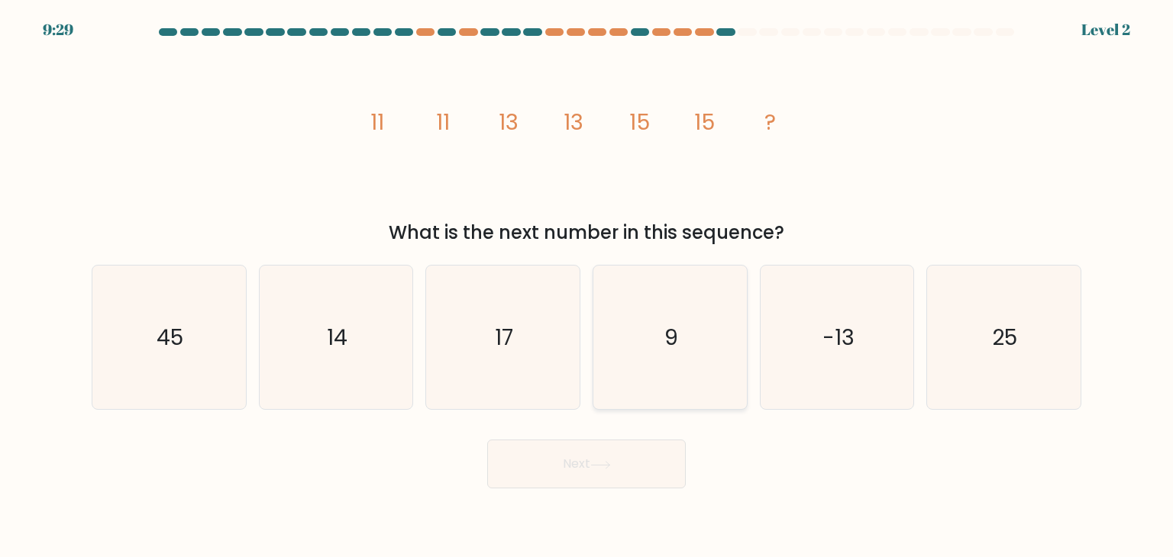
click at [651, 340] on icon "9" at bounding box center [670, 338] width 144 height 144
click at [587, 286] on input "d. 9" at bounding box center [586, 283] width 1 height 8
radio input "true"
drag, startPoint x: 660, startPoint y: 503, endPoint x: 661, endPoint y: 480, distance: 22.9
click at [661, 501] on body "10:58 Level 2" at bounding box center [586, 278] width 1173 height 557
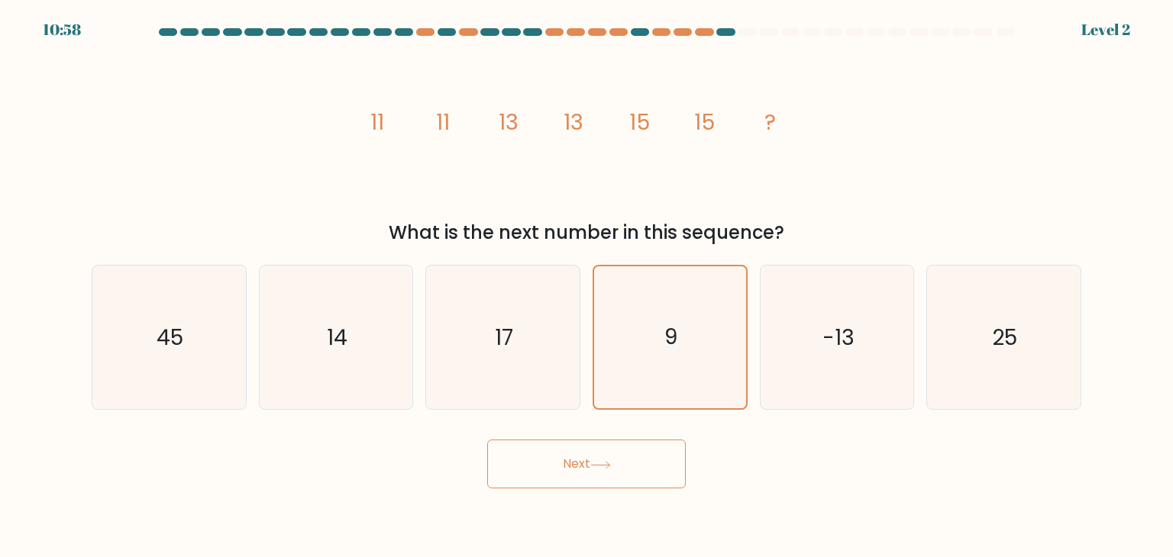
click at [651, 451] on button "Next" at bounding box center [586, 464] width 198 height 49
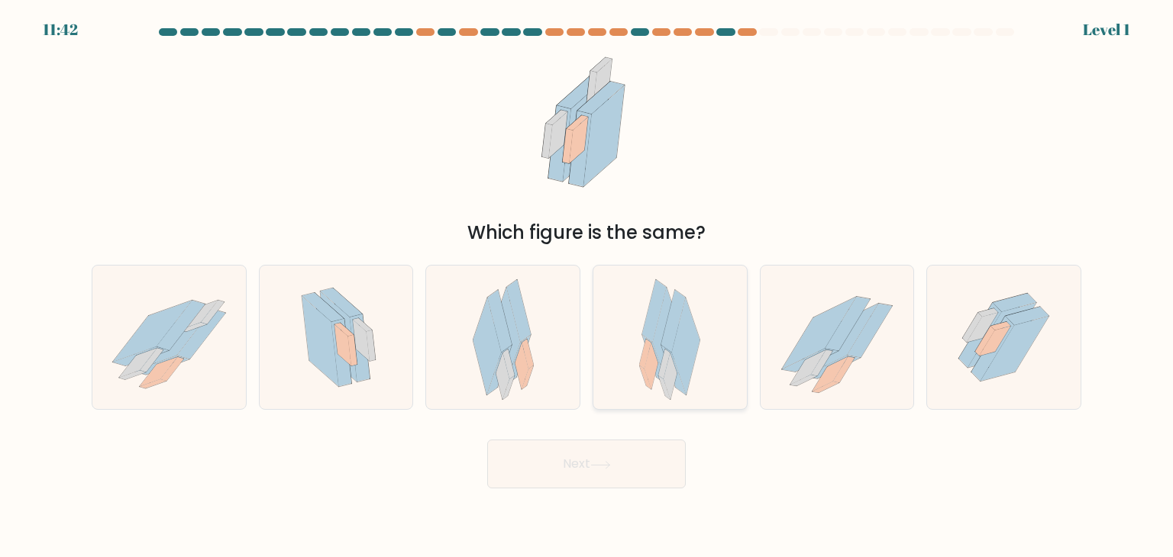
click at [673, 355] on icon at bounding box center [686, 346] width 28 height 97
click at [587, 286] on input "d." at bounding box center [586, 283] width 1 height 8
radio input "true"
click at [664, 447] on button "Next" at bounding box center [586, 464] width 198 height 49
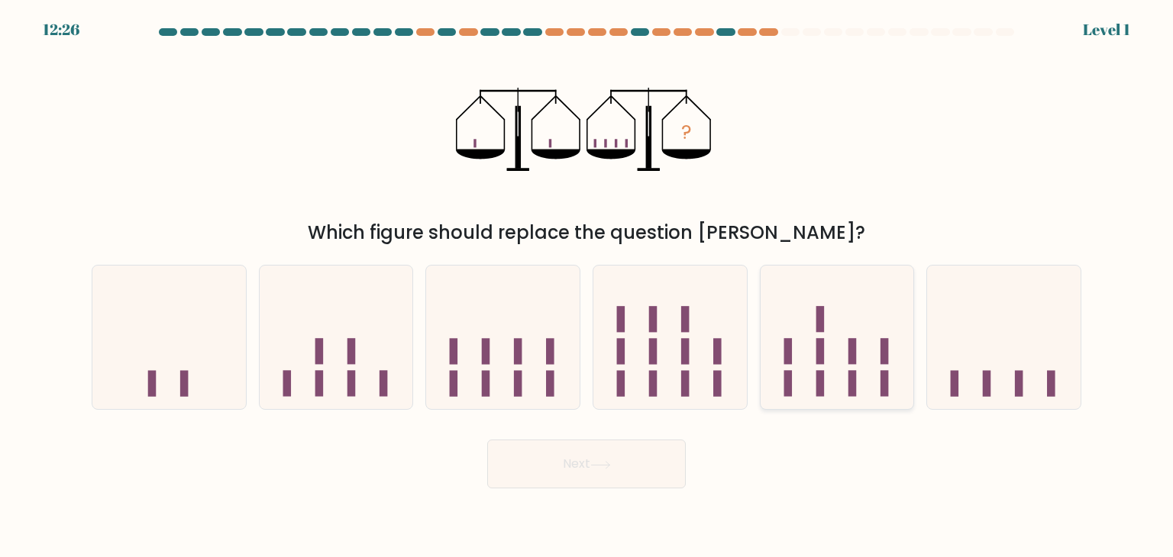
click at [772, 351] on icon at bounding box center [836, 337] width 153 height 127
click at [587, 286] on input "e." at bounding box center [586, 283] width 1 height 8
radio input "true"
click at [645, 457] on button "Next" at bounding box center [586, 464] width 198 height 49
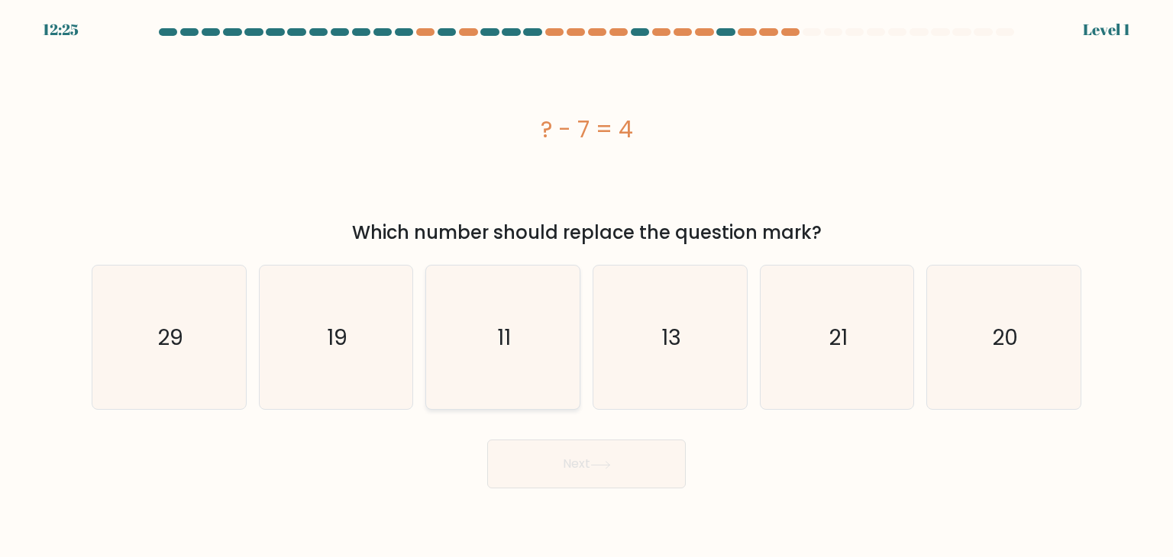
click at [528, 324] on icon "11" at bounding box center [503, 338] width 144 height 144
click at [586, 286] on input "c. 11" at bounding box center [586, 283] width 1 height 8
radio input "true"
click at [533, 453] on button "Next" at bounding box center [586, 464] width 198 height 49
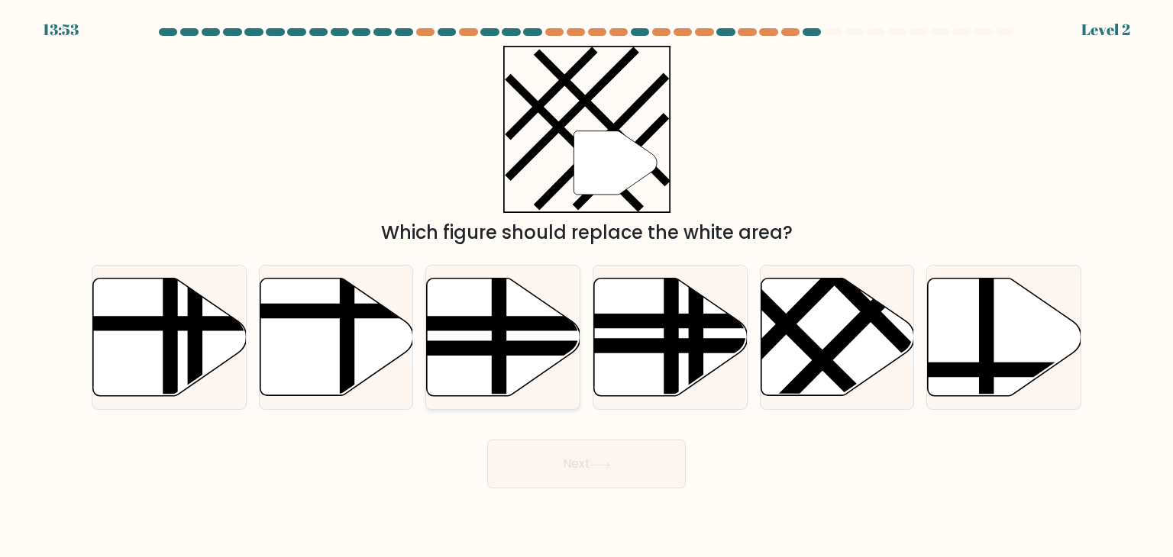
click at [486, 324] on line at bounding box center [450, 324] width 309 height 0
click at [586, 286] on input "c." at bounding box center [586, 283] width 1 height 8
radio input "true"
click at [524, 471] on button "Next" at bounding box center [586, 464] width 198 height 49
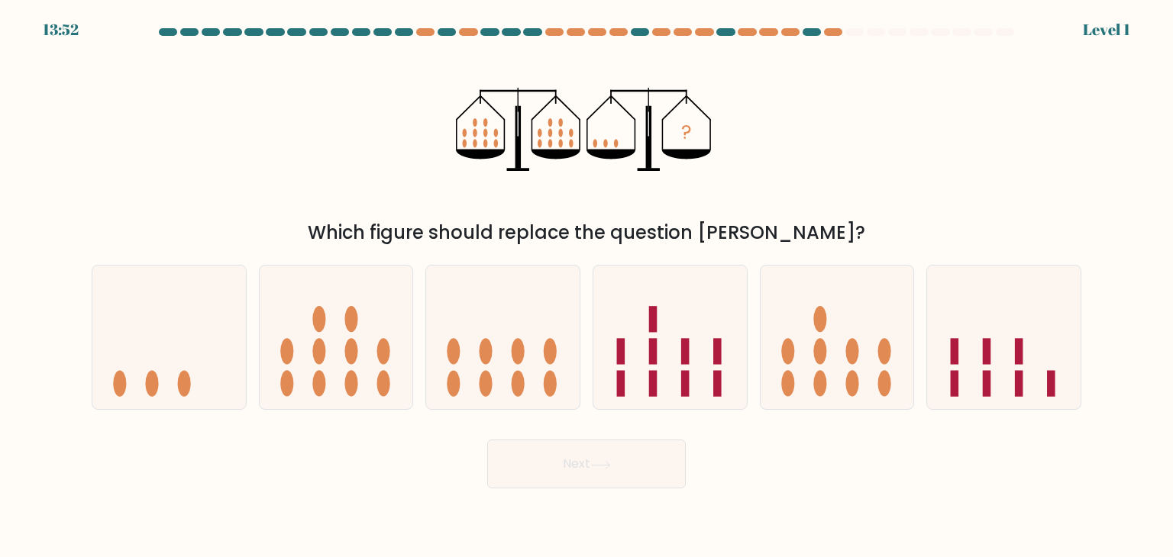
click at [466, 307] on icon at bounding box center [502, 337] width 153 height 127
click at [586, 286] on input "c." at bounding box center [586, 283] width 1 height 8
radio input "true"
drag, startPoint x: 563, startPoint y: 479, endPoint x: 564, endPoint y: 471, distance: 8.5
click at [564, 477] on button "Next" at bounding box center [586, 464] width 198 height 49
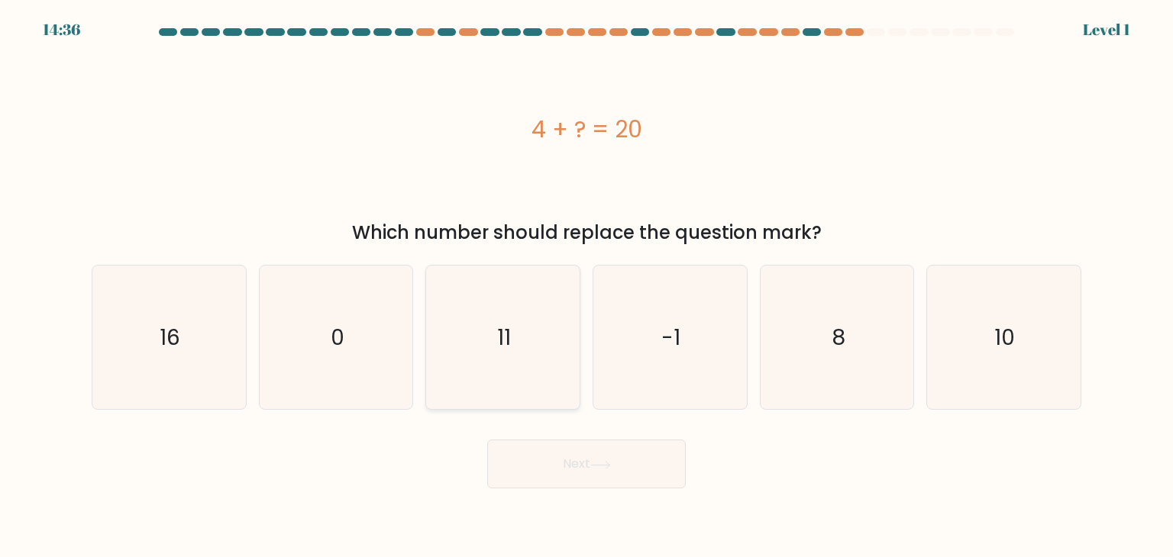
click at [533, 357] on icon "11" at bounding box center [503, 338] width 144 height 144
click at [586, 286] on input "c. 11" at bounding box center [586, 283] width 1 height 8
radio input "true"
click at [541, 457] on button "Next" at bounding box center [586, 464] width 198 height 49
click at [580, 345] on div "c. 11" at bounding box center [502, 337] width 167 height 145
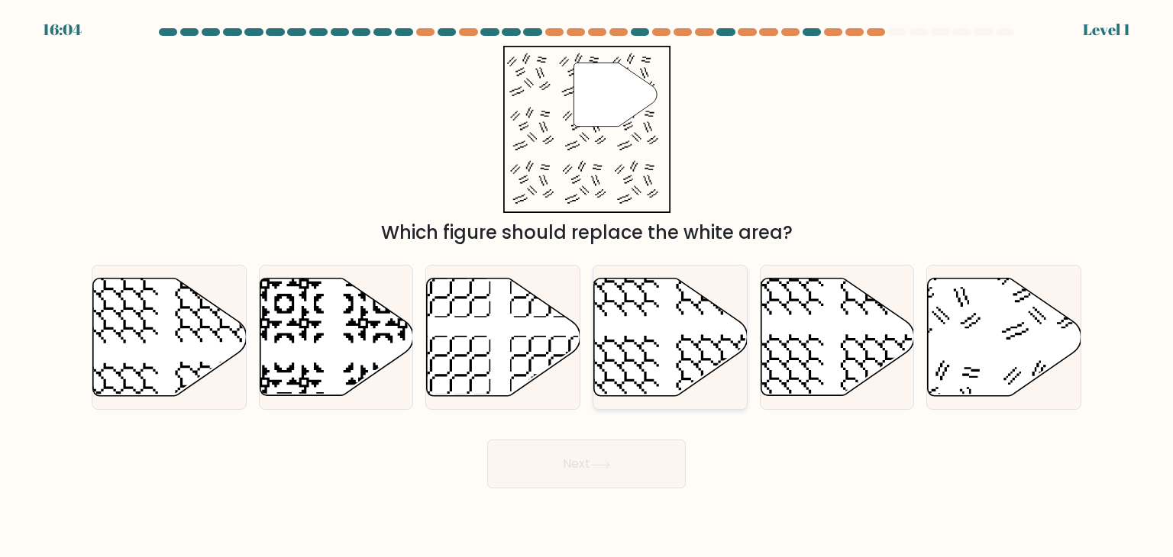
click at [623, 366] on icon at bounding box center [670, 338] width 153 height 118
click at [587, 286] on input "d." at bounding box center [586, 283] width 1 height 8
radio input "true"
click at [970, 385] on icon at bounding box center [1004, 338] width 153 height 118
click at [587, 286] on input "f." at bounding box center [586, 283] width 1 height 8
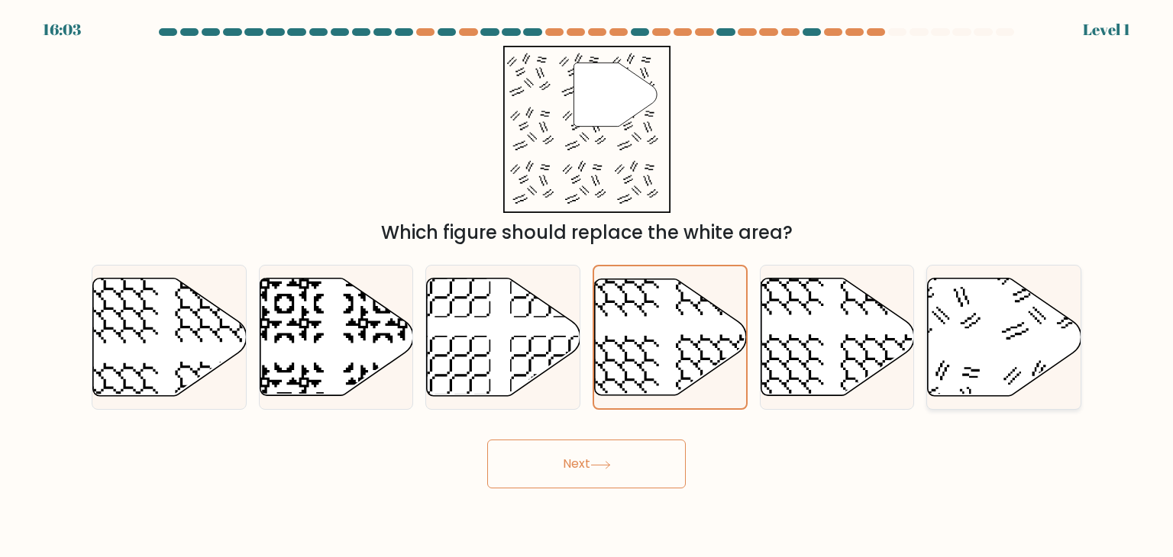
radio input "true"
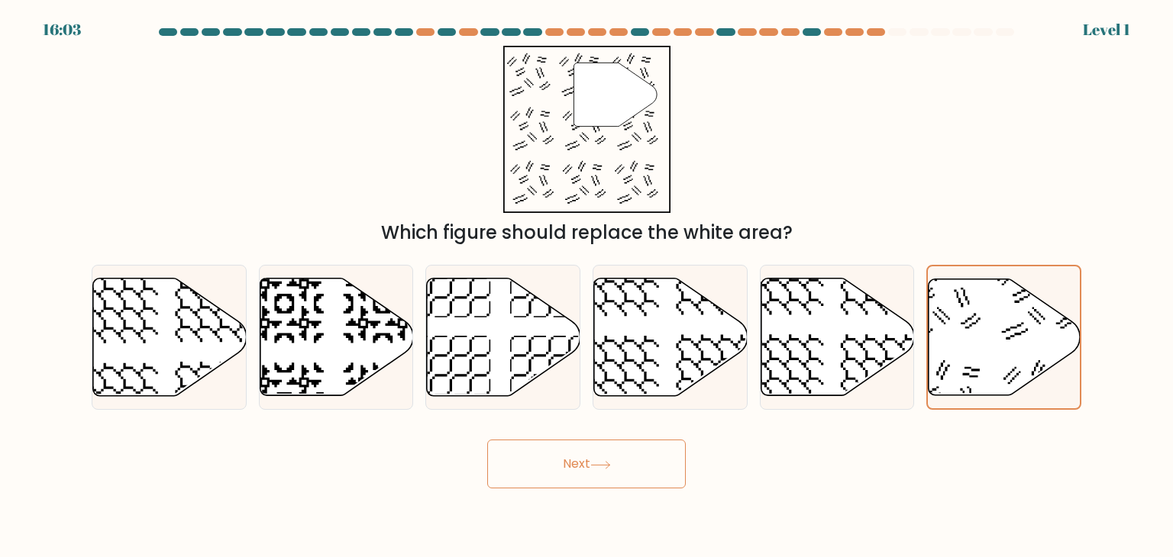
click at [554, 461] on button "Next" at bounding box center [586, 464] width 198 height 49
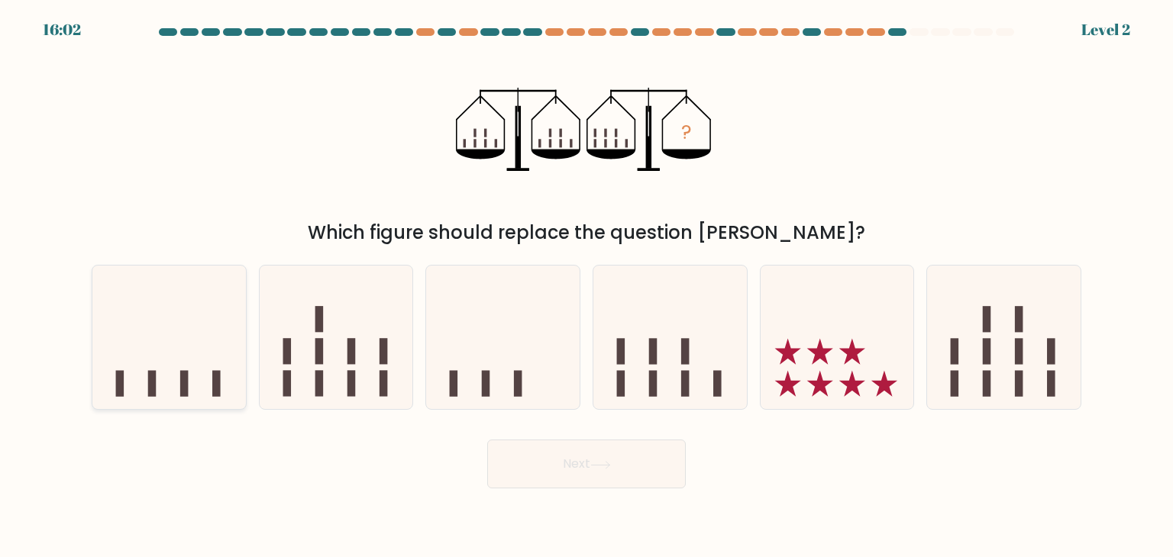
click at [244, 357] on icon at bounding box center [168, 337] width 153 height 127
click at [586, 286] on input "a." at bounding box center [586, 283] width 1 height 8
radio input "true"
click at [531, 466] on button "Next" at bounding box center [586, 464] width 198 height 49
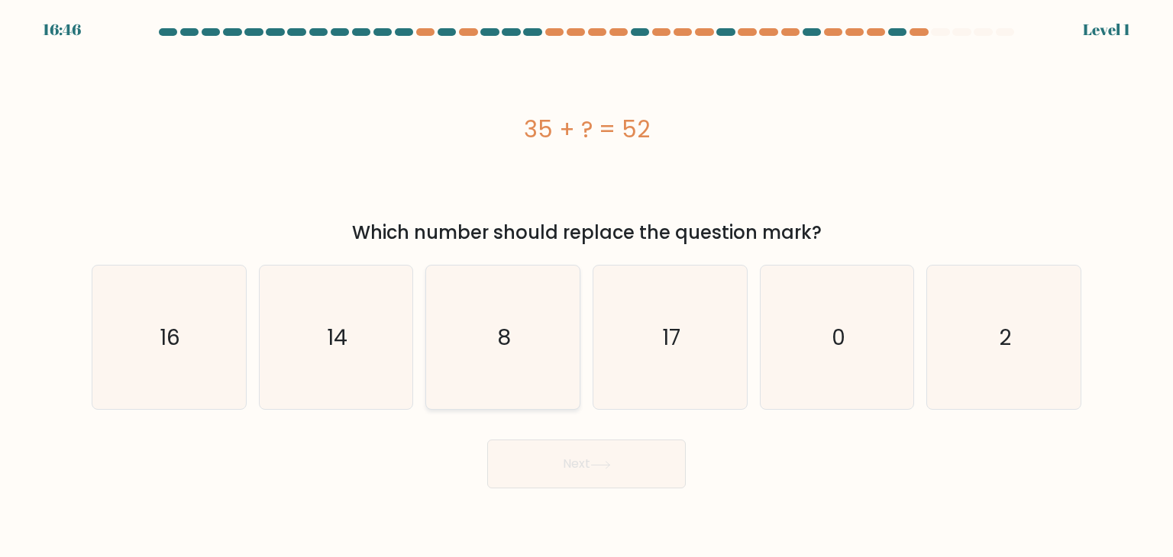
click at [496, 368] on icon "8" at bounding box center [503, 338] width 144 height 144
click at [586, 286] on input "c. 8" at bounding box center [586, 283] width 1 height 8
radio input "true"
click at [556, 474] on button "Next" at bounding box center [586, 464] width 198 height 49
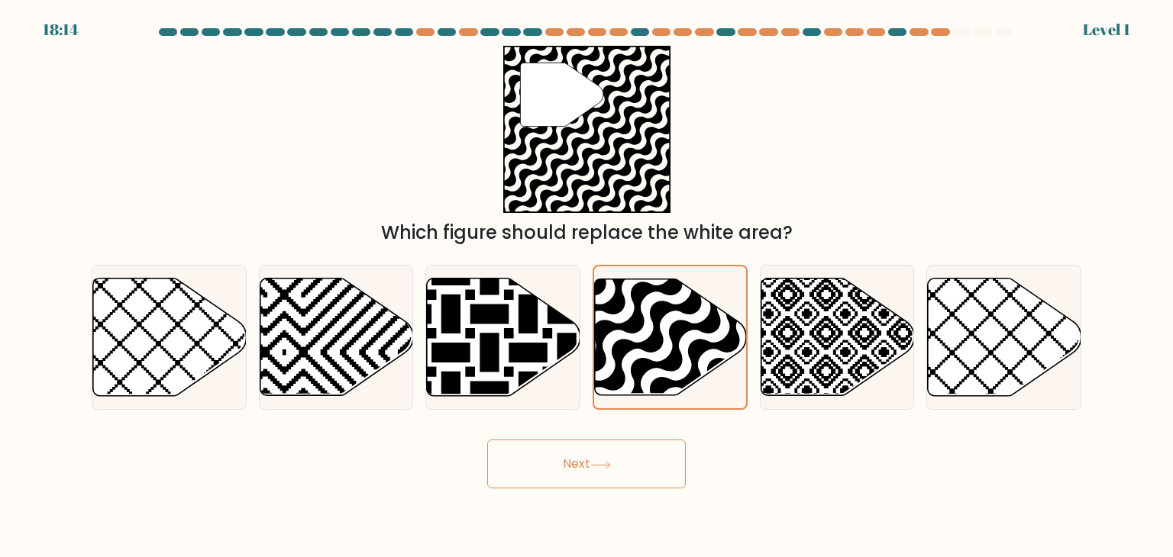
click at [626, 447] on button "Next" at bounding box center [586, 464] width 198 height 49
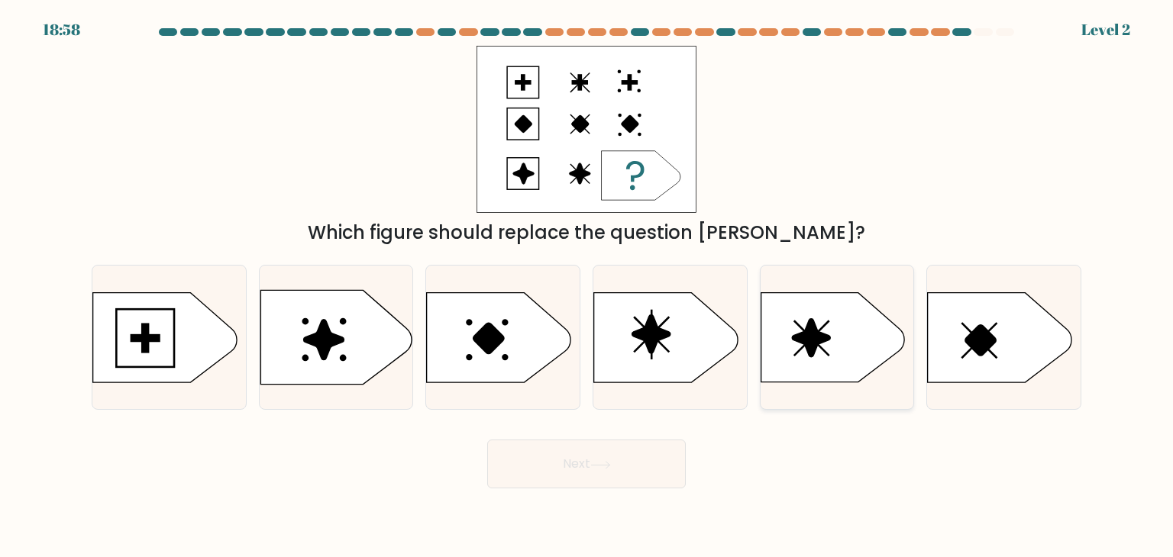
click at [828, 352] on icon at bounding box center [832, 337] width 144 height 89
click at [587, 286] on input "e." at bounding box center [586, 283] width 1 height 8
radio input "true"
click at [670, 459] on button "Next" at bounding box center [586, 464] width 198 height 49
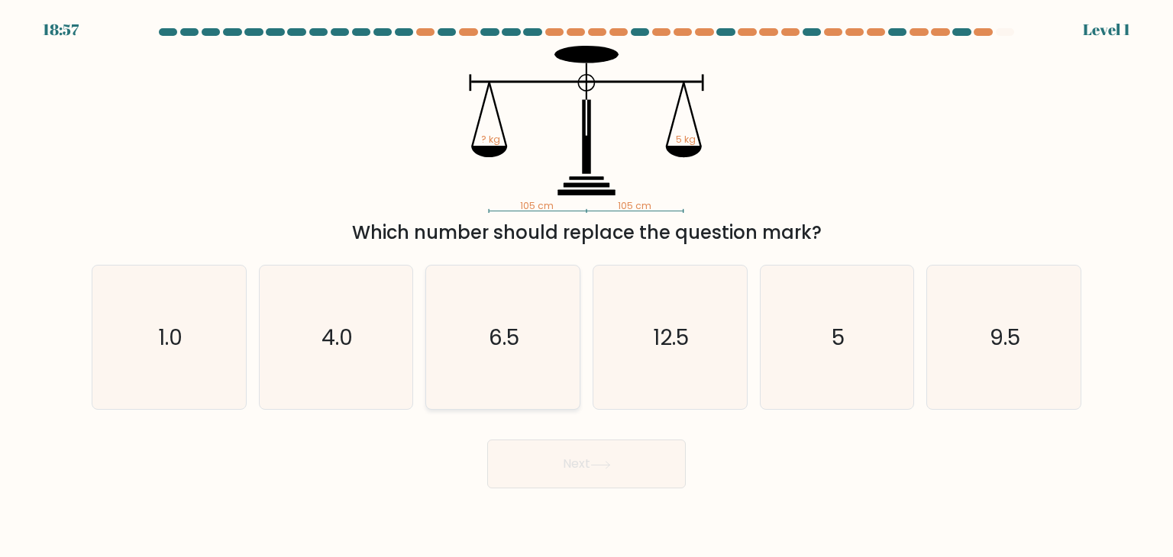
click at [481, 365] on icon "6.5" at bounding box center [503, 338] width 144 height 144
click at [586, 286] on input "c. 6.5" at bounding box center [586, 283] width 1 height 8
radio input "true"
click at [587, 463] on button "Next" at bounding box center [586, 464] width 198 height 49
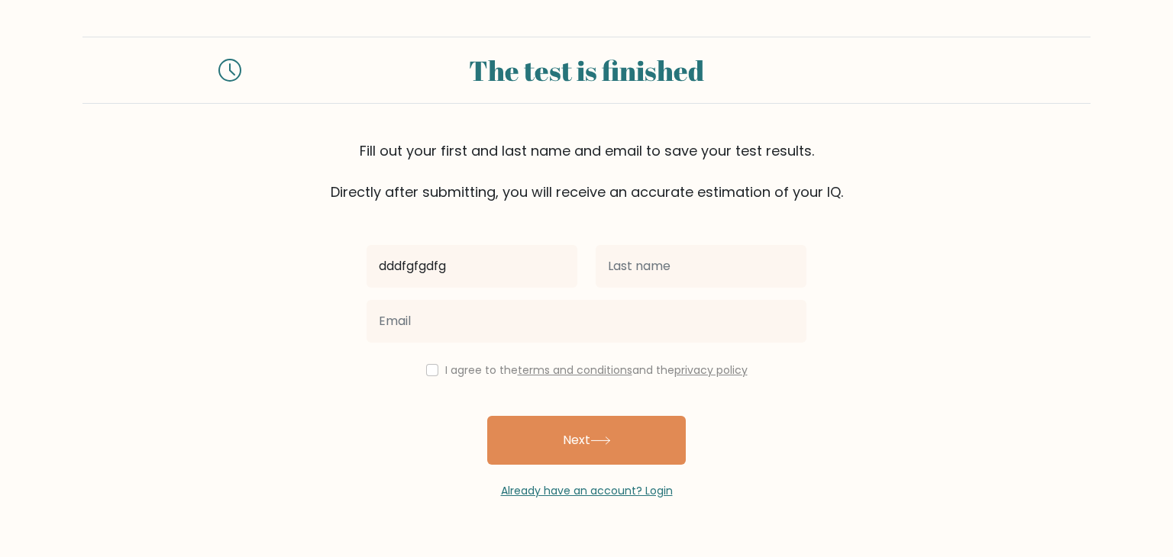
type input "dddfgfgdfg"
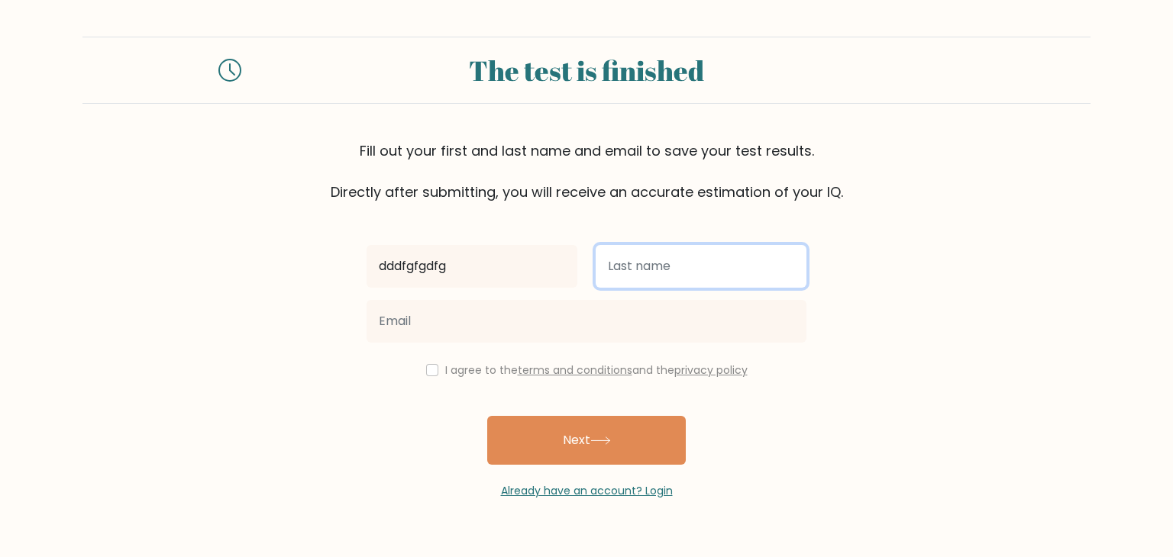
click at [662, 263] on input "text" at bounding box center [700, 266] width 211 height 43
type input "dfdfgdfgdfg"
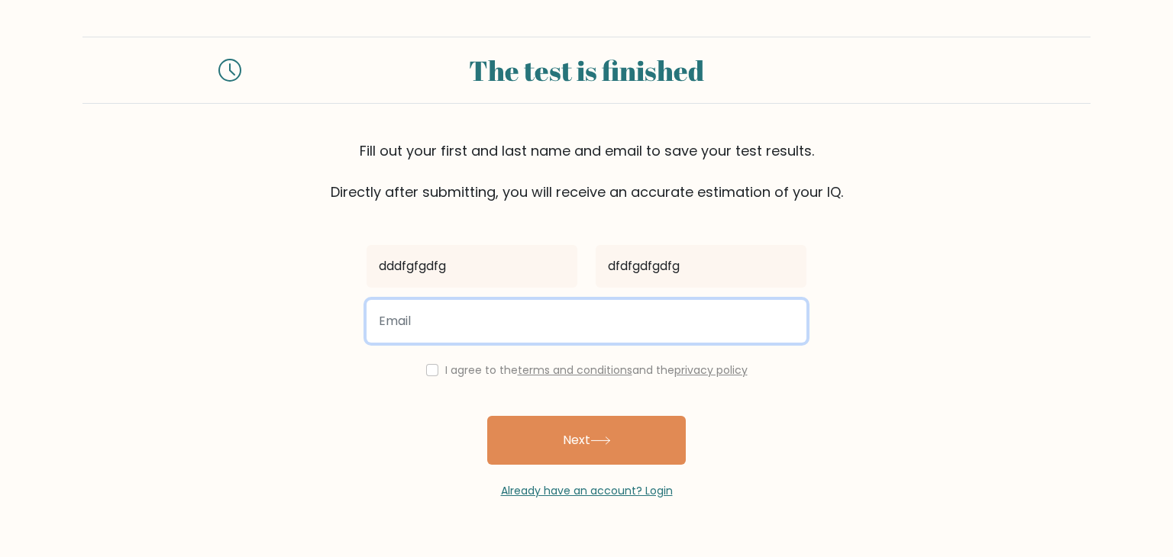
click at [595, 308] on input "email" at bounding box center [586, 321] width 440 height 43
type input "gabikalandadze20@gmail.com"
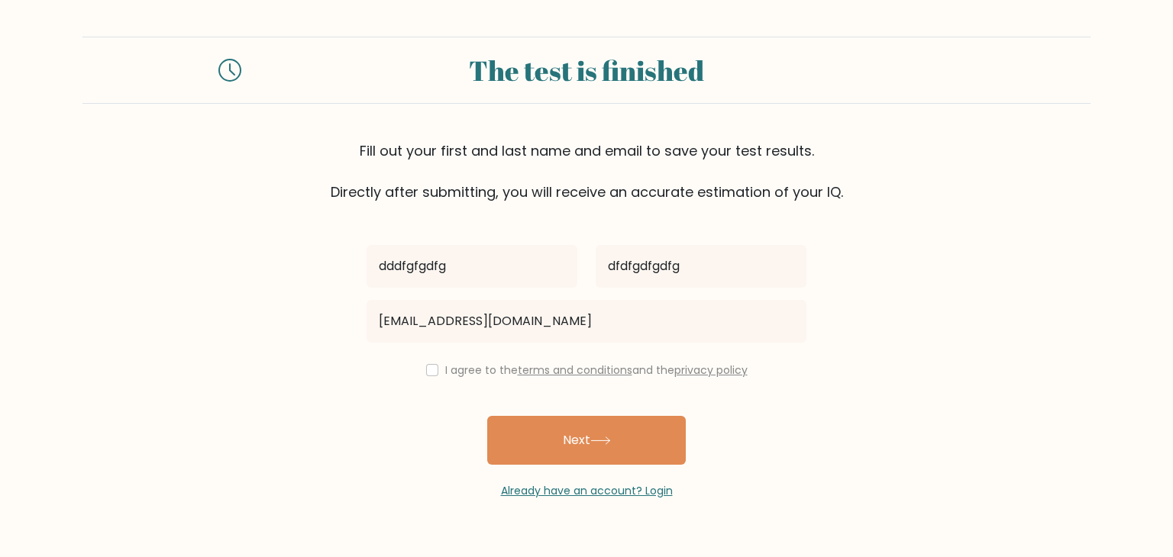
click at [450, 367] on label "I agree to the terms and conditions and the privacy policy" at bounding box center [596, 370] width 302 height 15
click at [429, 367] on input "checkbox" at bounding box center [432, 370] width 12 height 12
checkbox input "true"
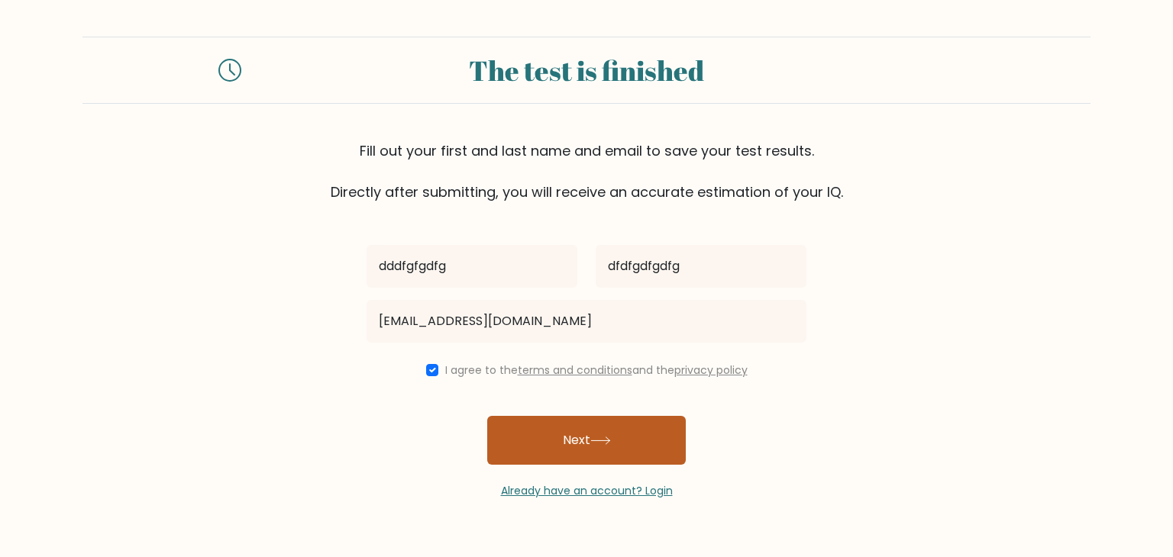
click at [542, 429] on button "Next" at bounding box center [586, 440] width 198 height 49
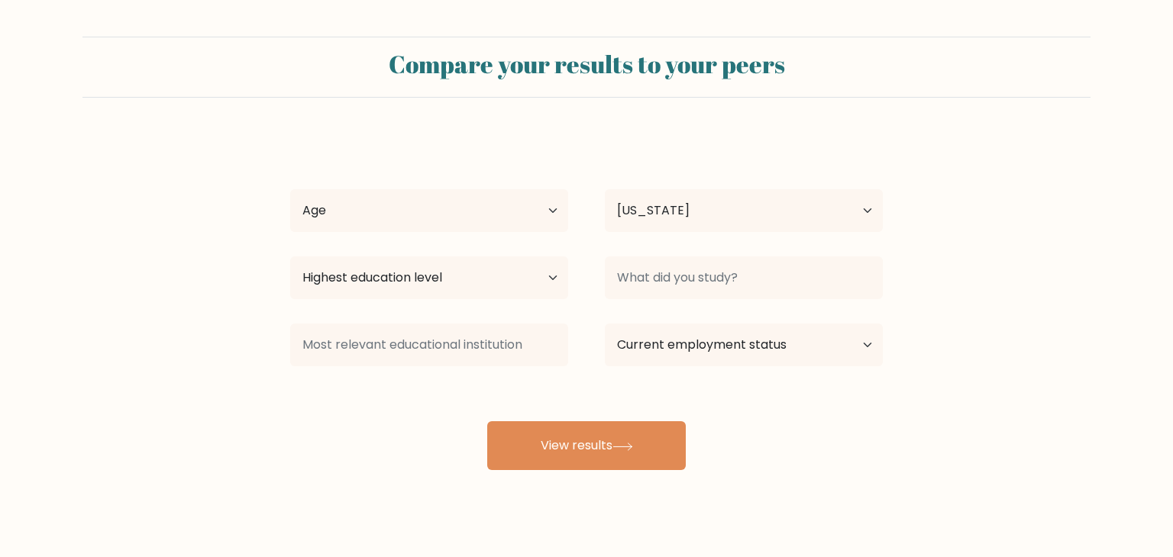
select select "GE"
click at [460, 215] on select "Age Under [DEMOGRAPHIC_DATA] [DEMOGRAPHIC_DATA] [DEMOGRAPHIC_DATA] [DEMOGRAPHIC…" at bounding box center [424, 210] width 278 height 43
click at [285, 189] on select "Age Under [DEMOGRAPHIC_DATA] [DEMOGRAPHIC_DATA] [DEMOGRAPHIC_DATA] [DEMOGRAPHIC…" at bounding box center [424, 210] width 278 height 43
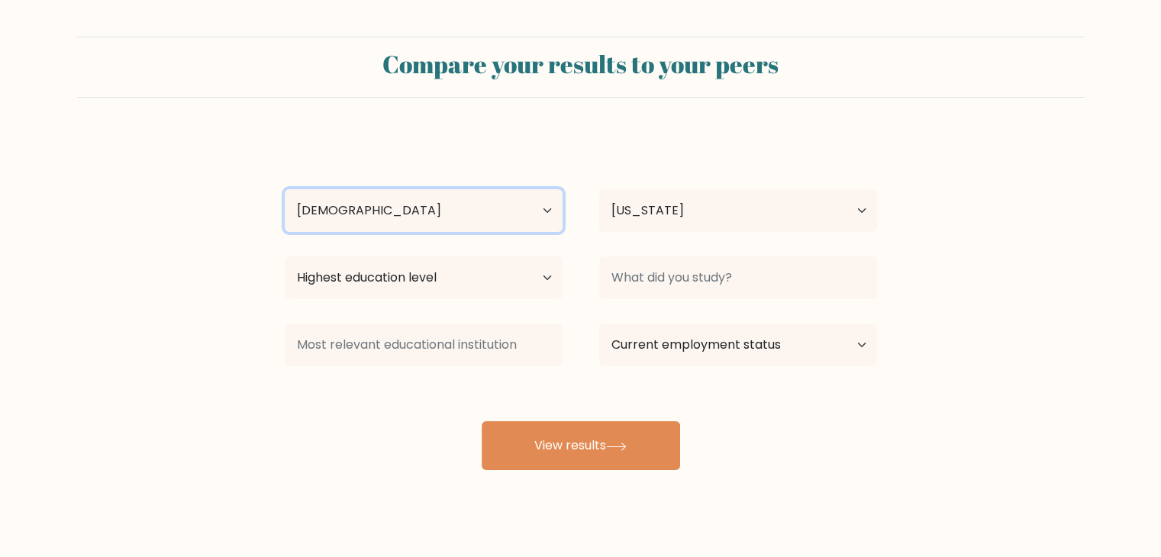
click at [388, 192] on select "Age Under [DEMOGRAPHIC_DATA] [DEMOGRAPHIC_DATA] [DEMOGRAPHIC_DATA] [DEMOGRAPHIC…" at bounding box center [424, 210] width 278 height 43
select select "min_18"
click at [285, 189] on select "Age Under [DEMOGRAPHIC_DATA] [DEMOGRAPHIC_DATA] [DEMOGRAPHIC_DATA] [DEMOGRAPHIC…" at bounding box center [424, 210] width 278 height 43
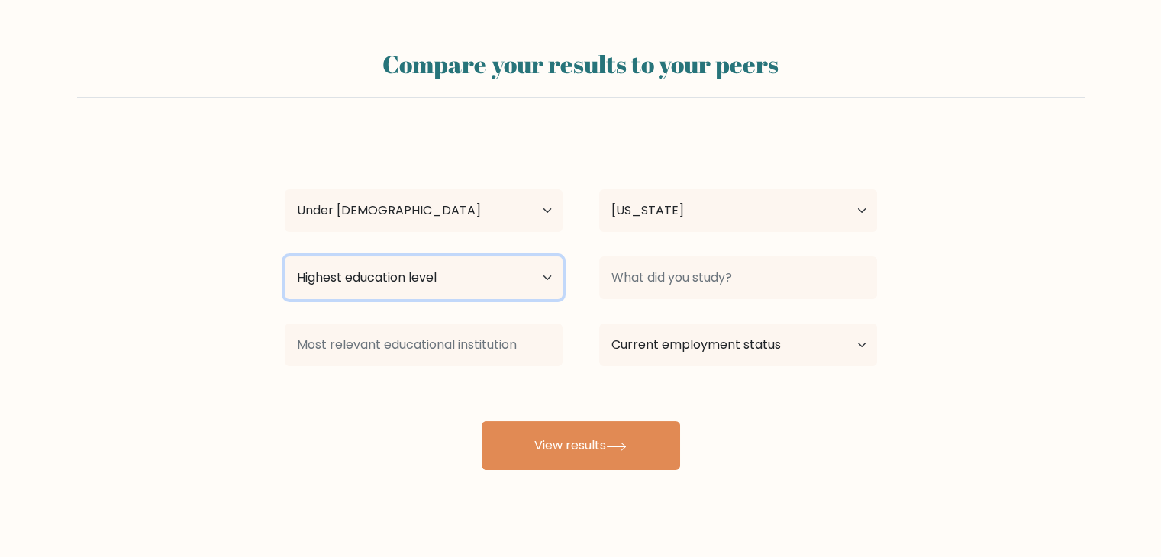
click at [381, 277] on select "Highest education level No schooling Primary Lower Secondary Upper Secondary Oc…" at bounding box center [424, 278] width 278 height 43
select select "lower_secondary"
click at [285, 257] on select "Highest education level No schooling Primary Lower Secondary Upper Secondary Oc…" at bounding box center [424, 278] width 278 height 43
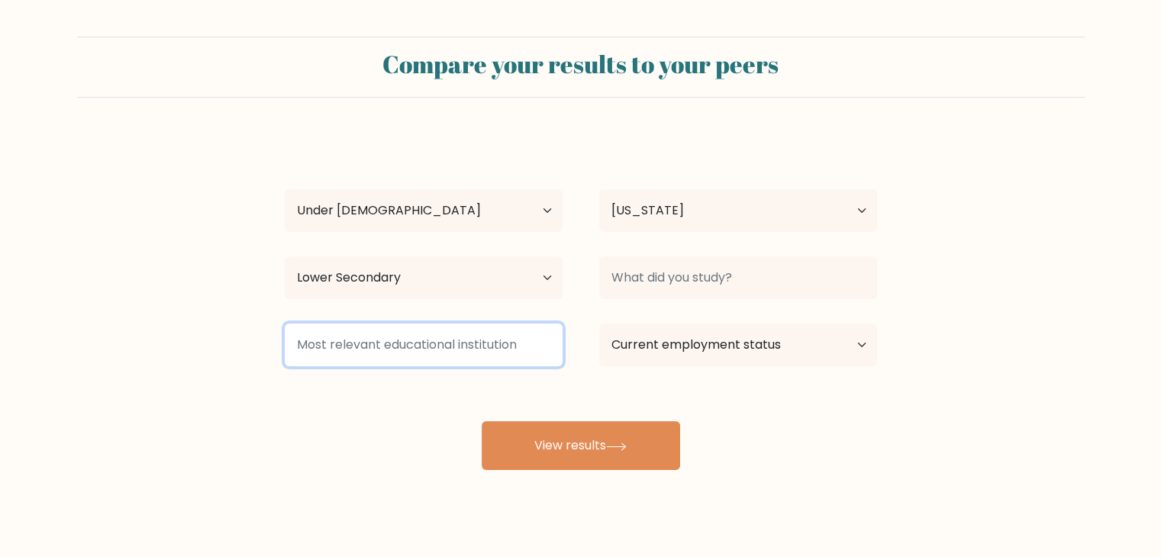
click at [354, 349] on input at bounding box center [424, 345] width 278 height 43
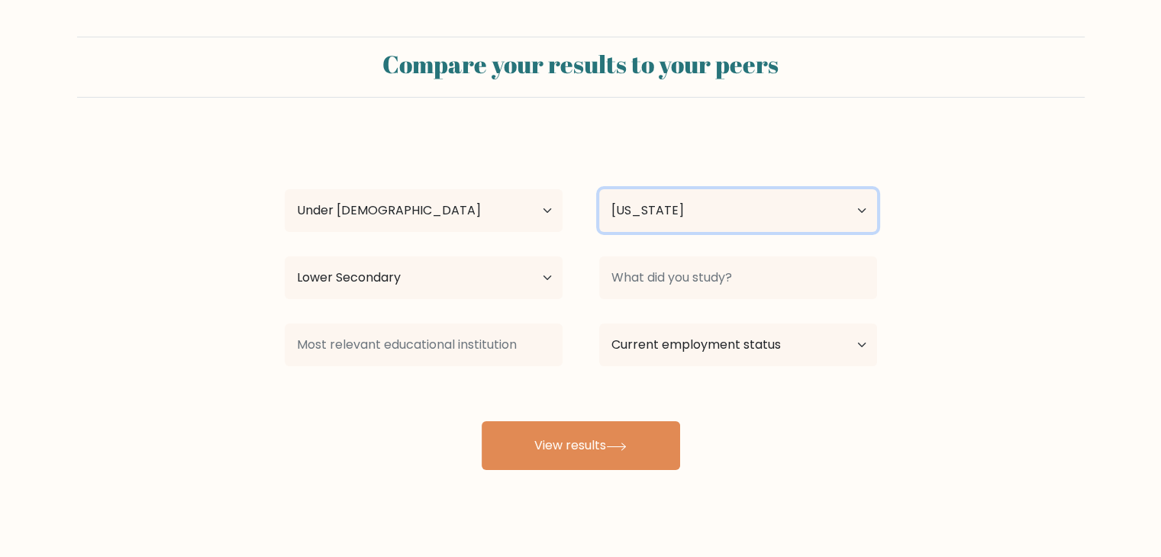
click at [654, 197] on select "Country Afghanistan Albania Algeria American Samoa Andorra Angola Anguilla Anta…" at bounding box center [738, 210] width 278 height 43
click at [654, 199] on select "Country Afghanistan Albania Algeria American Samoa Andorra Angola Anguilla Anta…" at bounding box center [738, 210] width 278 height 43
click at [637, 247] on div "dddfgfgdfg dfdfgdfgdfg Age Under 18 years old 18-24 years old 25-34 years old 3…" at bounding box center [581, 302] width 611 height 336
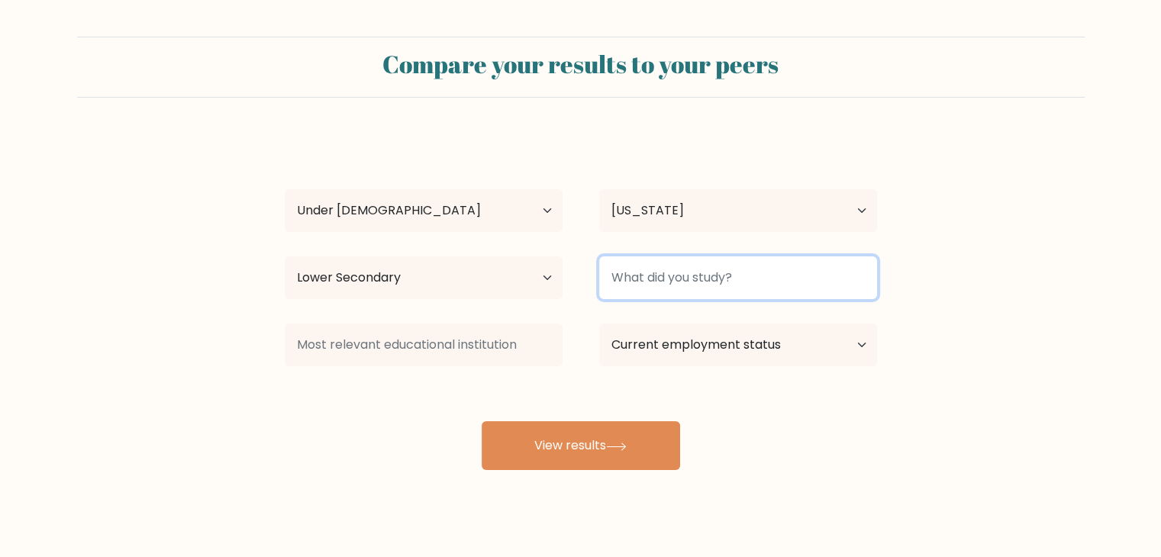
click at [641, 276] on input at bounding box center [738, 278] width 278 height 43
type input "s"
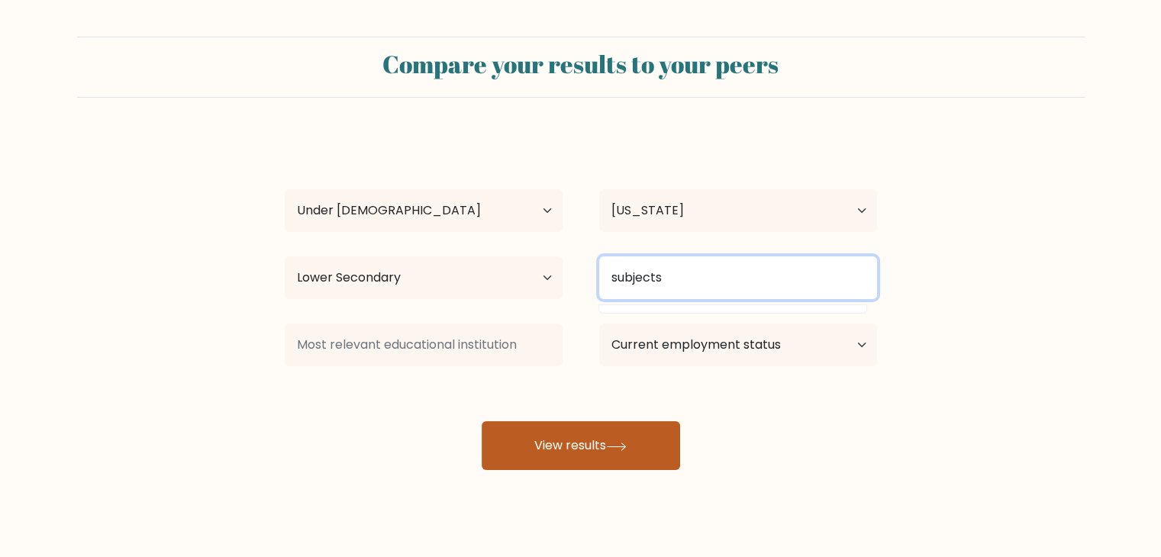
type input "subjects"
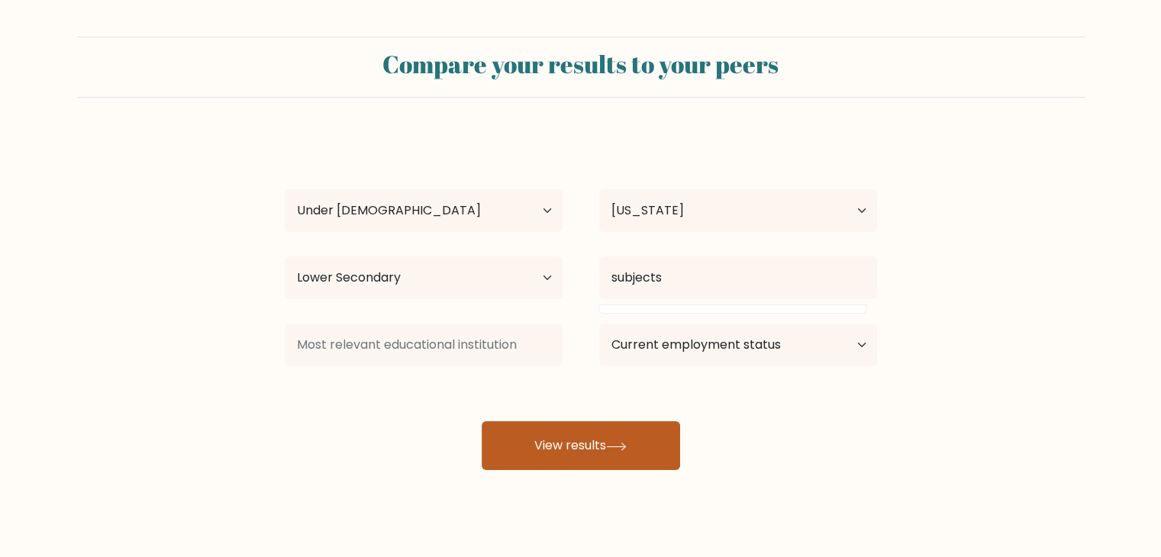
click at [641, 443] on button "View results" at bounding box center [581, 445] width 198 height 49
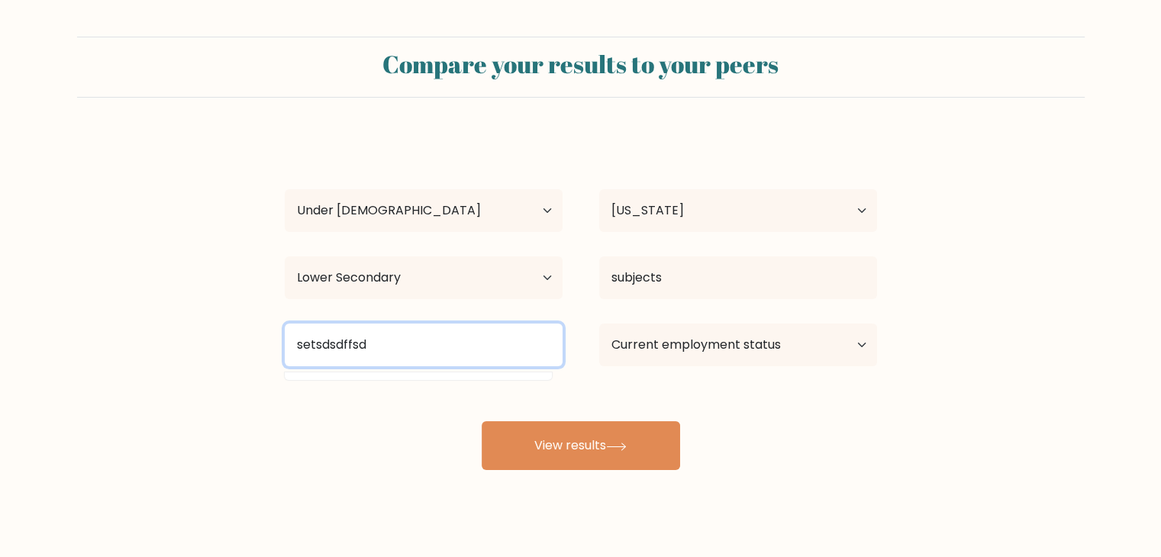
type input "setsdsdffsd"
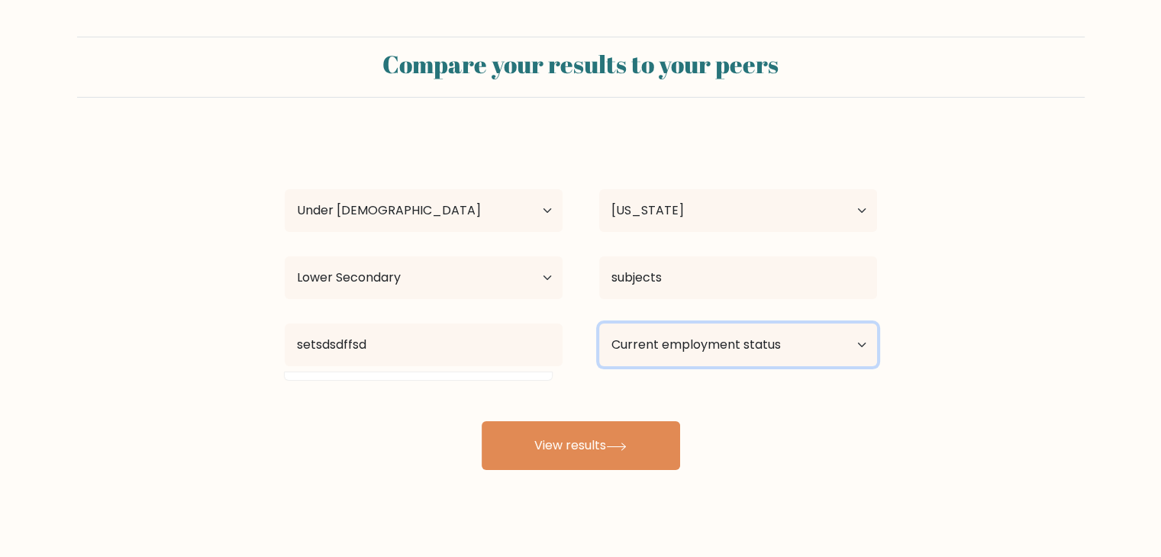
click at [660, 353] on select "Current employment status Employed Student Retired Other / prefer not to answer" at bounding box center [738, 345] width 278 height 43
select select "student"
click at [599, 324] on select "Current employment status Employed Student Retired Other / prefer not to answer" at bounding box center [738, 345] width 278 height 43
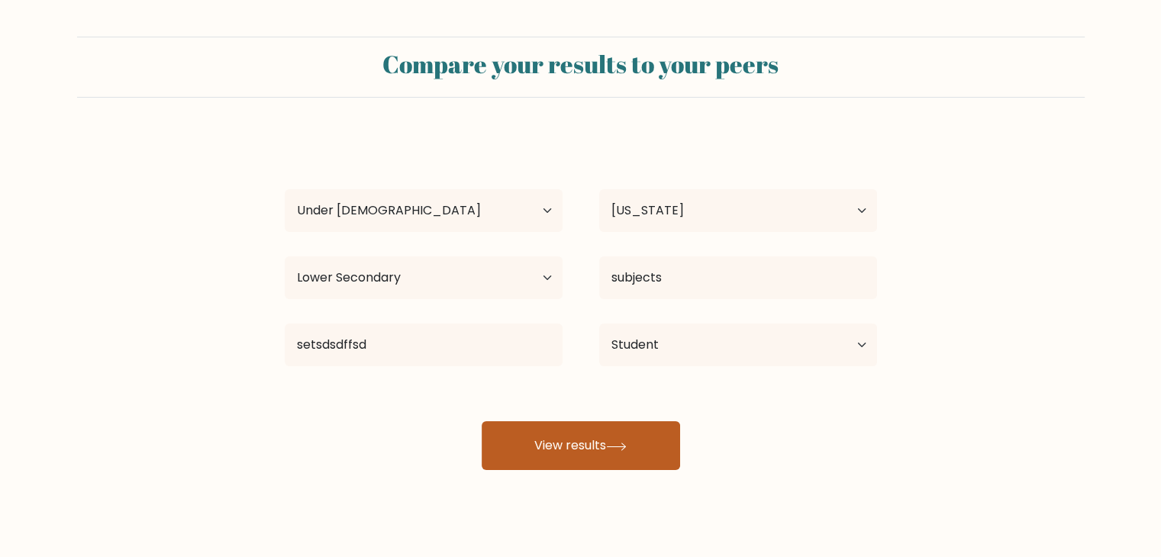
click at [534, 447] on button "View results" at bounding box center [581, 445] width 198 height 49
